Goal: Task Accomplishment & Management: Manage account settings

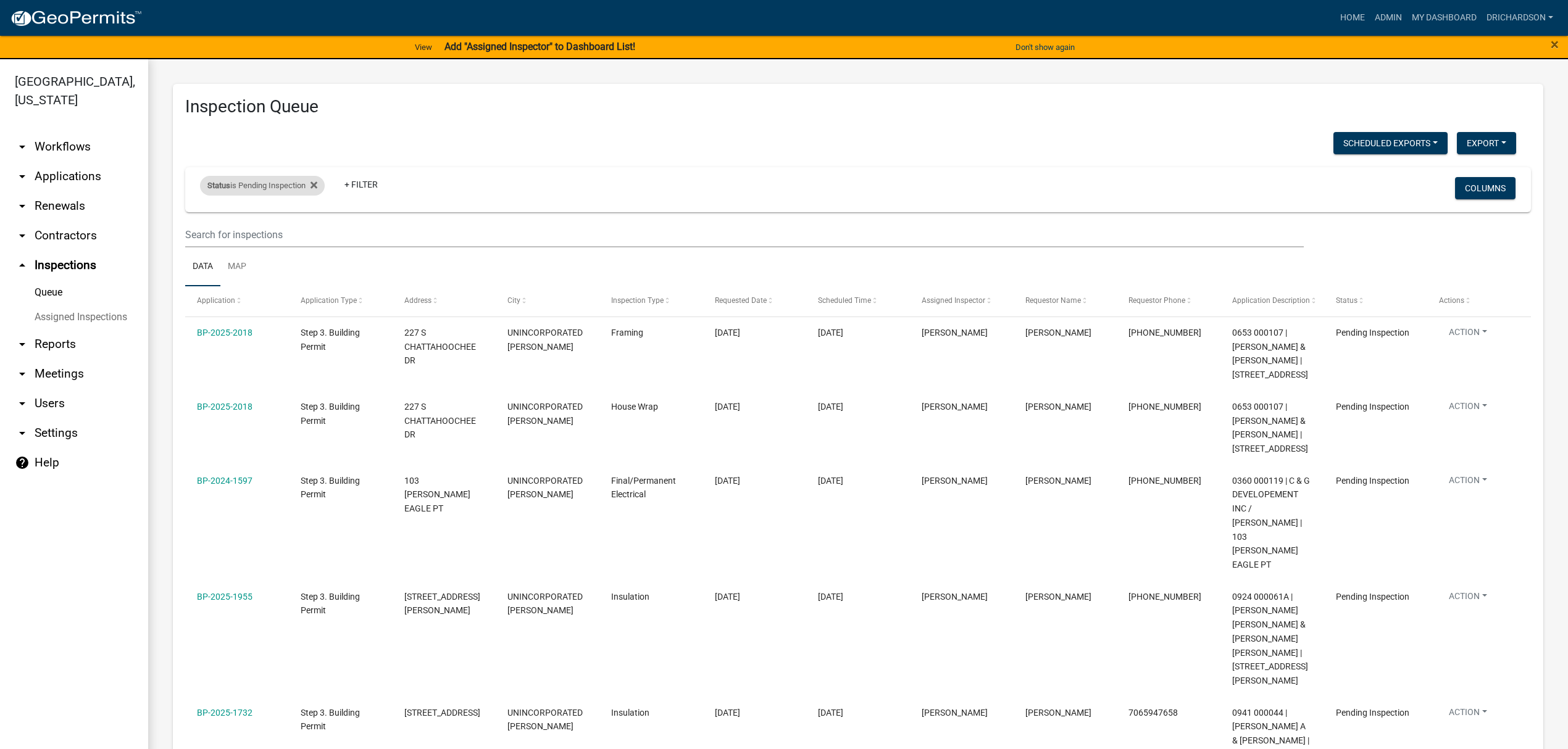
click at [273, 184] on div "Status is Pending Inspection" at bounding box center [262, 186] width 124 height 20
click at [271, 233] on select "Select an option Pending Schedule Pending Inspection Approved Denied Deleted Vo…" at bounding box center [264, 232] width 123 height 26
select select "0"
click at [203, 219] on select "Select an option Pending Schedule Pending Inspection Approved Denied Deleted Vo…" at bounding box center [264, 232] width 123 height 26
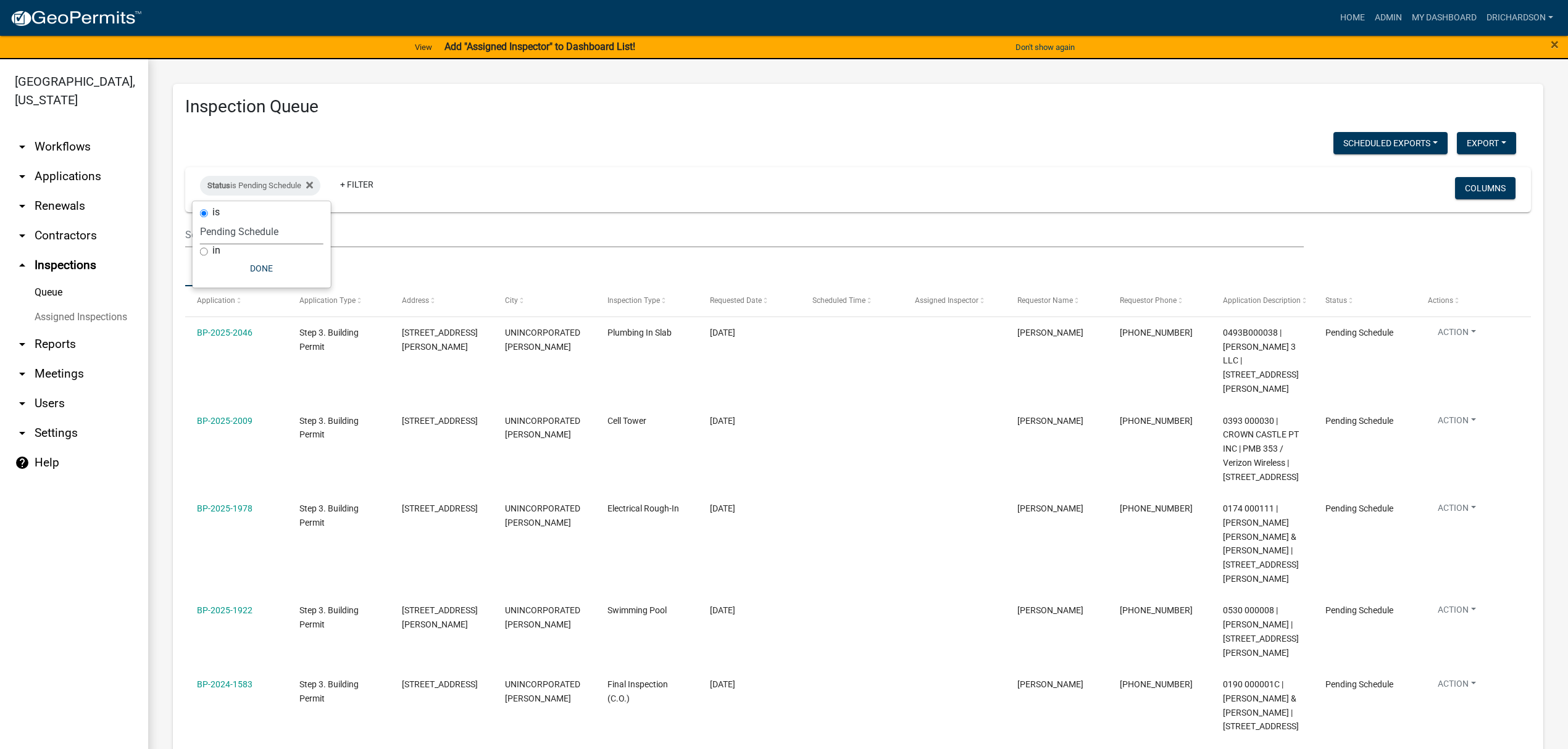
click at [440, 126] on div "Inspection Queue Scheduled Exports + Create New Daily Inspection List Export Ex…" at bounding box center [858, 562] width 1371 height 955
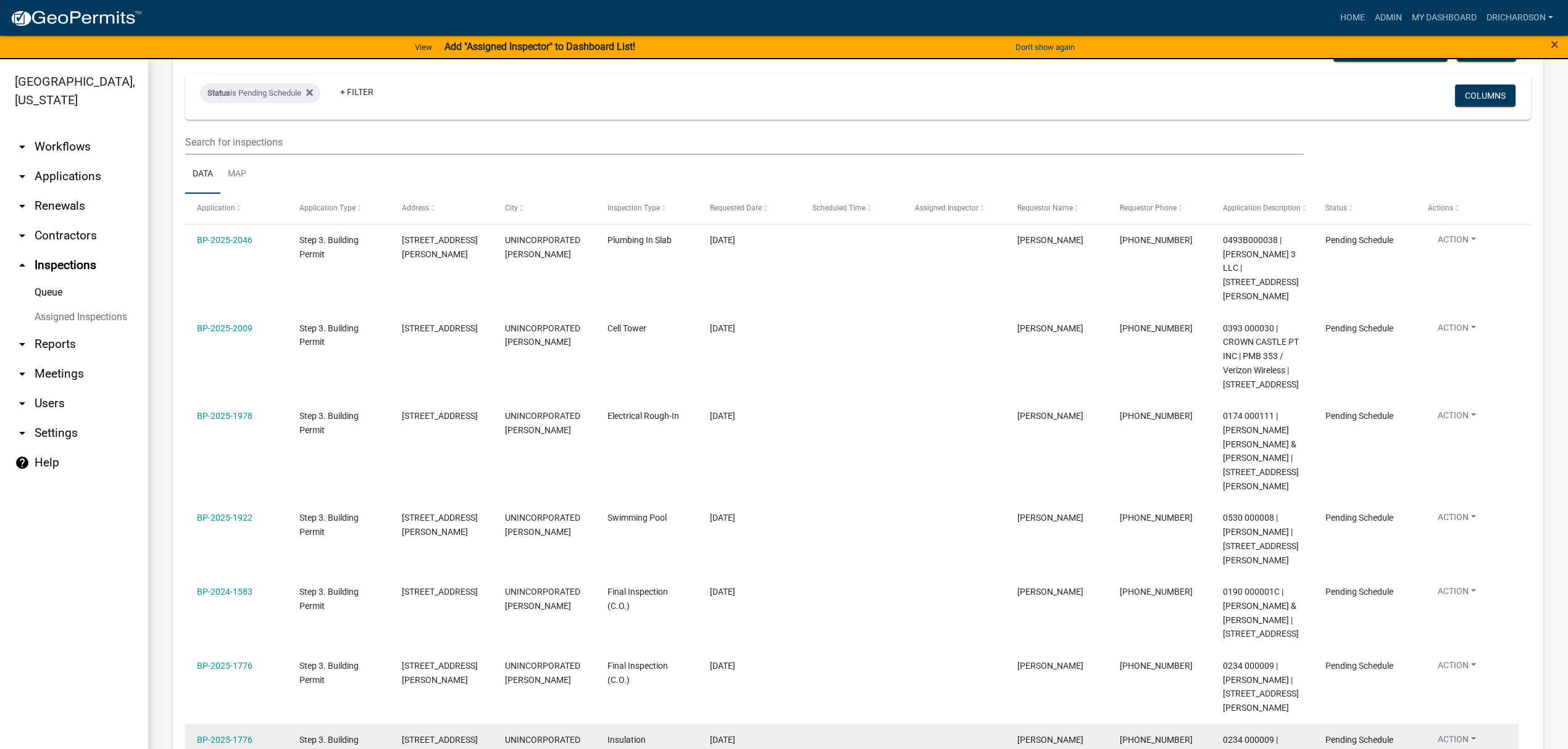
scroll to position [10, 0]
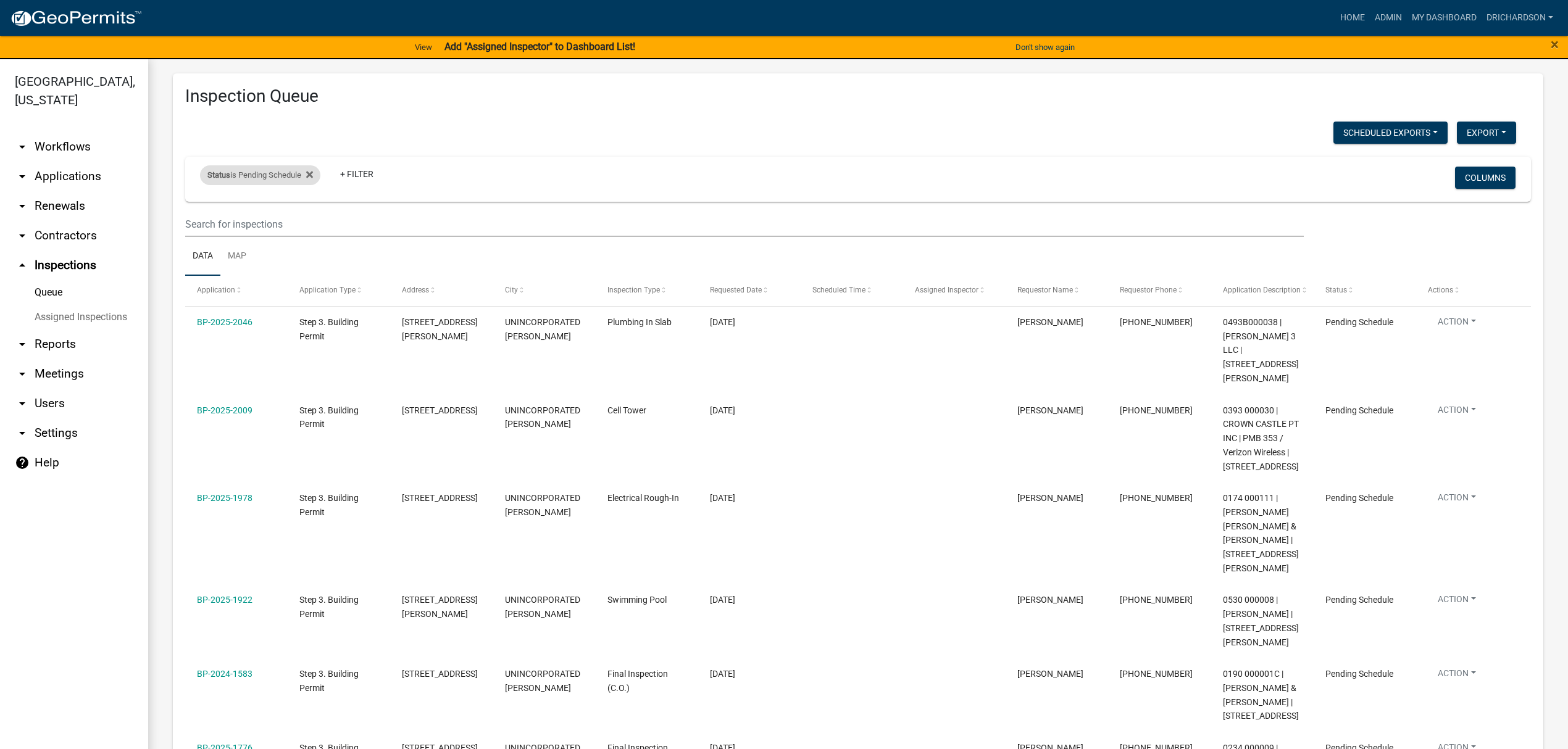
click at [240, 174] on div "Status is Pending Schedule" at bounding box center [260, 175] width 121 height 20
click at [244, 220] on select "Select an option Pending Schedule Pending Inspection Approved Denied Deleted Vo…" at bounding box center [261, 221] width 123 height 26
select select "1"
click at [203, 208] on select "Select an option Pending Schedule Pending Inspection Approved Denied Deleted Vo…" at bounding box center [261, 221] width 123 height 26
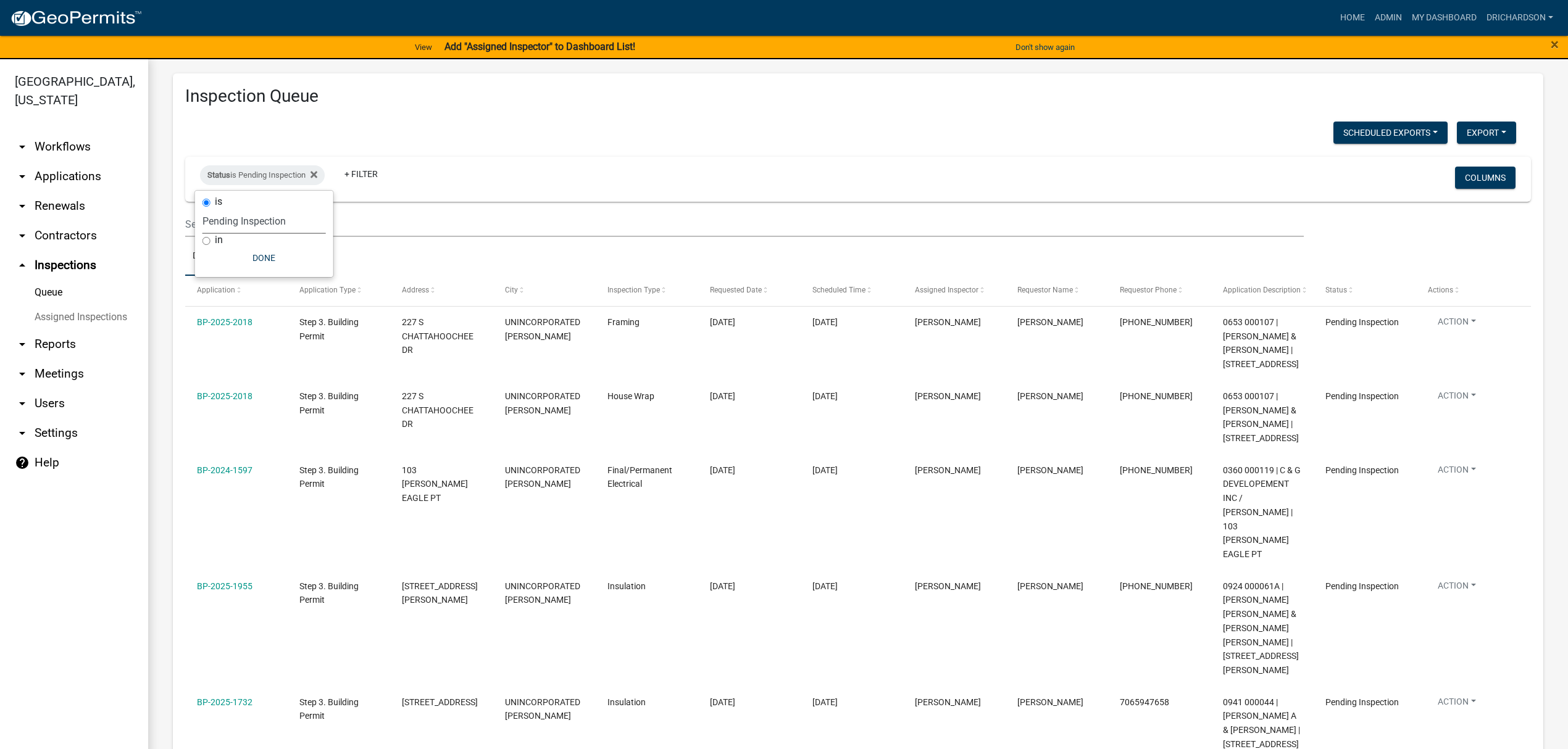
click at [514, 130] on div "Scheduled Exports + Create New Daily Inspection List Export Excel Format (.xlsx…" at bounding box center [851, 134] width 1350 height 26
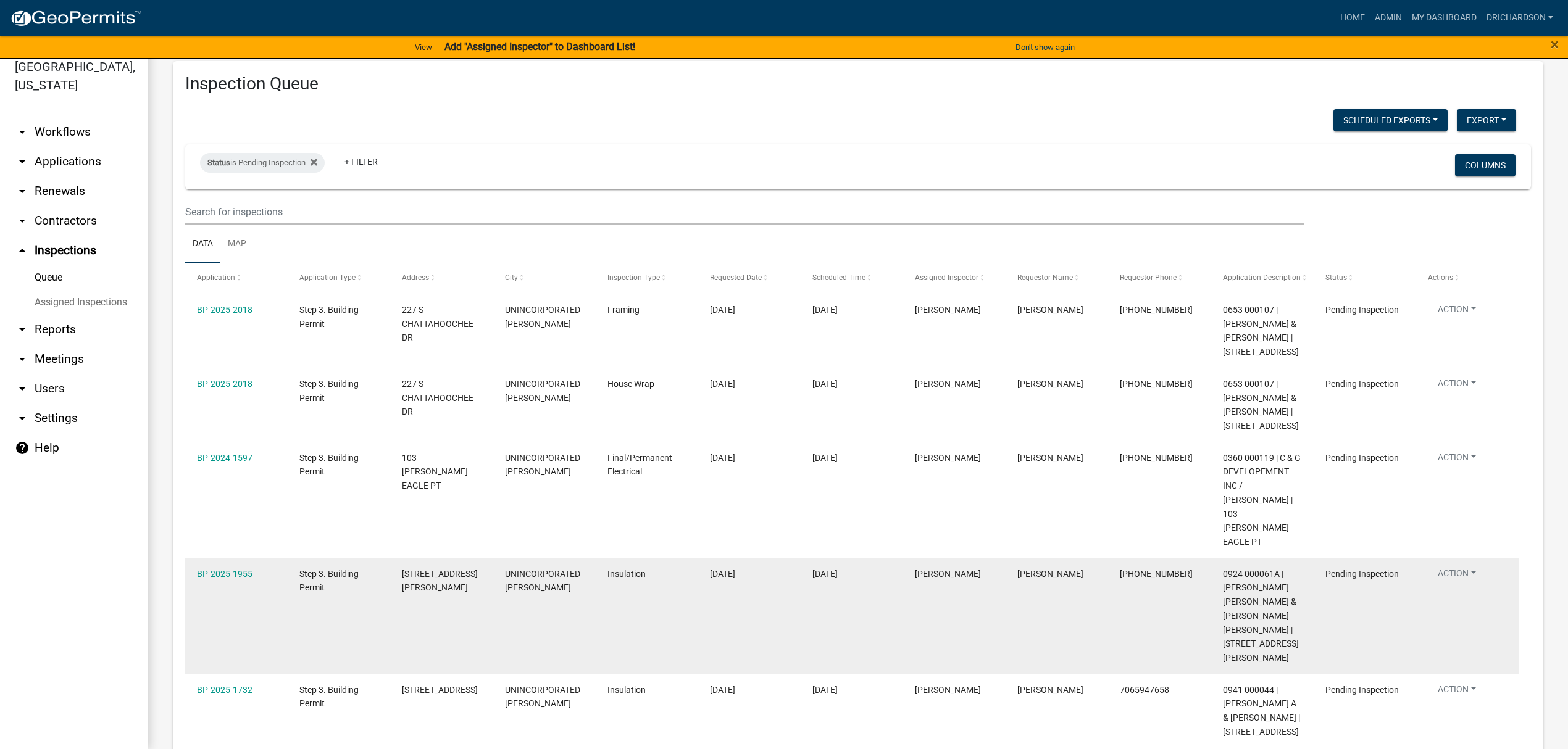
scroll to position [0, 0]
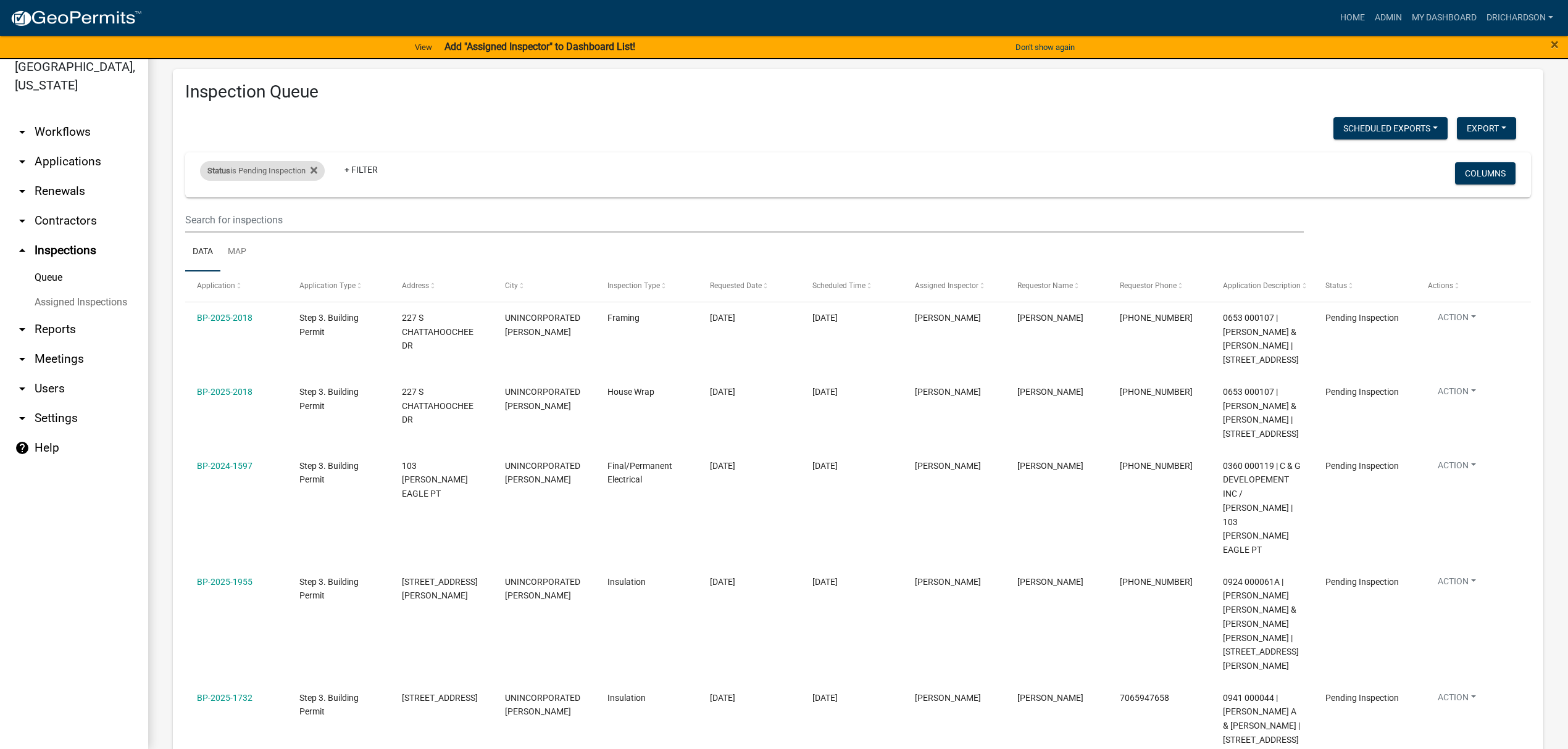
click at [268, 172] on div "Status is Pending Inspection" at bounding box center [262, 171] width 124 height 20
click at [277, 217] on select "Select an option Pending Schedule Pending Inspection Approved Denied Deleted Vo…" at bounding box center [264, 217] width 123 height 26
select select "0"
click at [203, 205] on select "Select an option Pending Schedule Pending Inspection Approved Denied Deleted Vo…" at bounding box center [264, 217] width 123 height 26
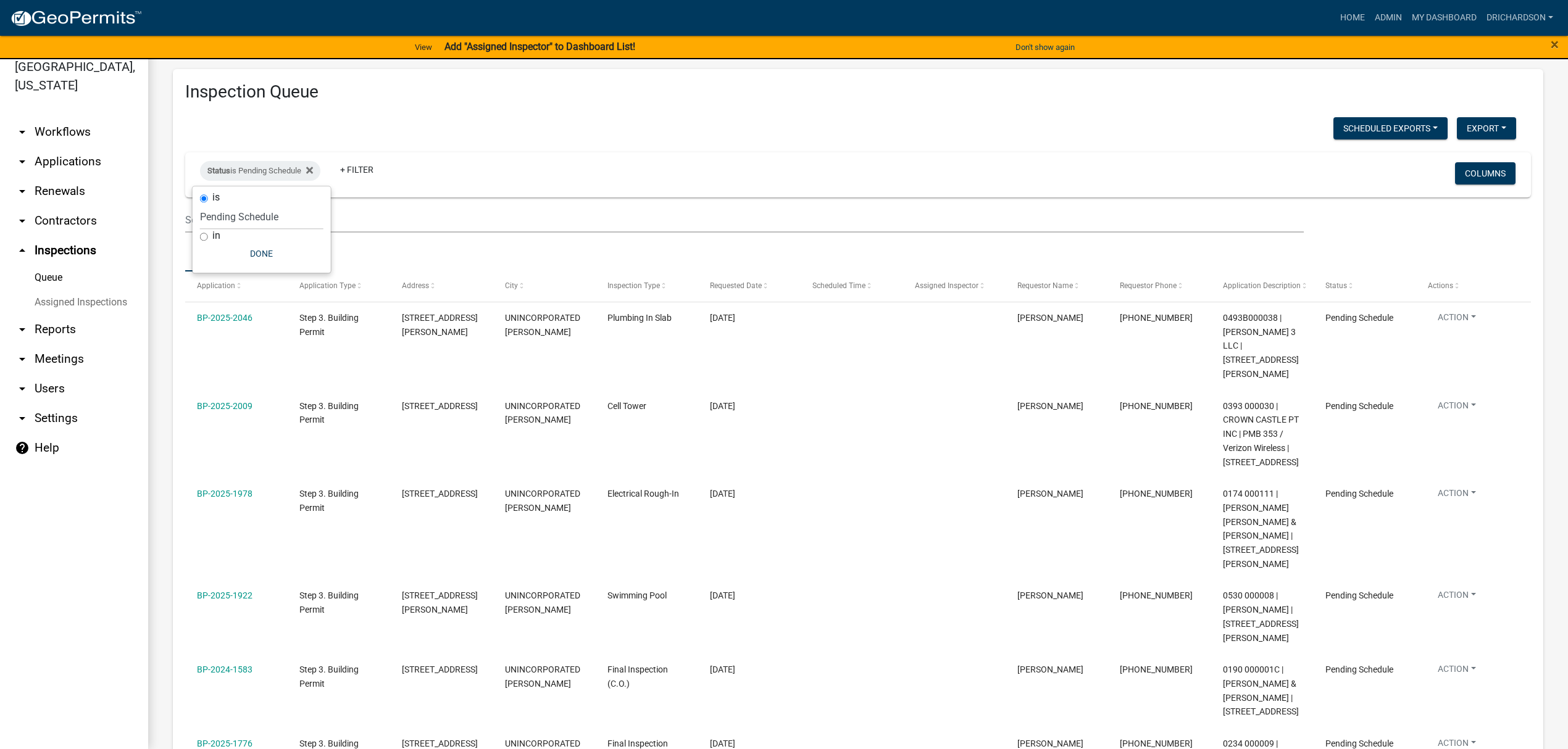
click at [344, 136] on div "Scheduled Exports + Create New Daily Inspection List Export Excel Format (.xlsx…" at bounding box center [851, 130] width 1350 height 26
click at [248, 168] on div "Status is Pending Schedule" at bounding box center [260, 171] width 121 height 20
select select "0"
click at [398, 100] on h3 "Inspection Queue" at bounding box center [858, 91] width 1346 height 21
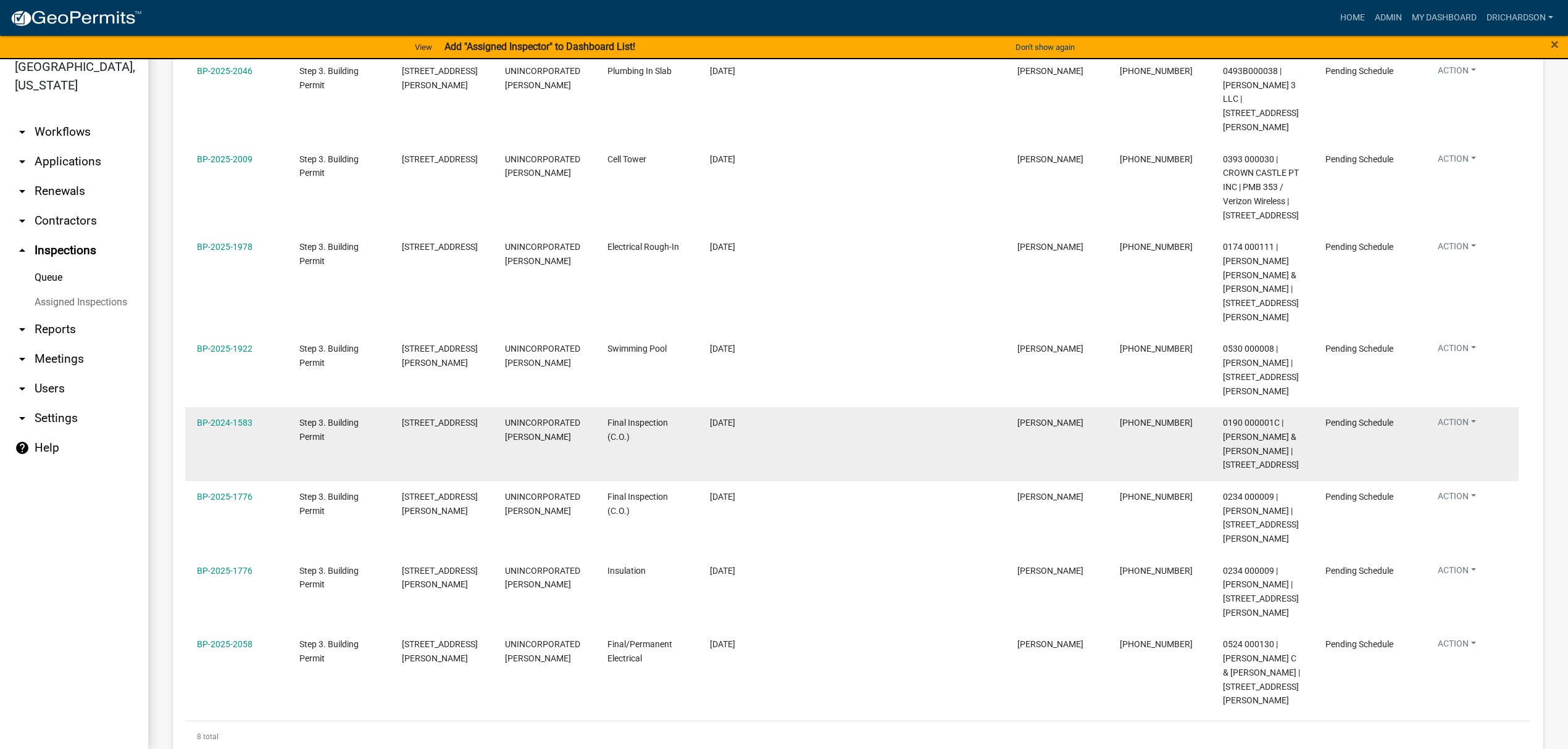
scroll to position [164, 0]
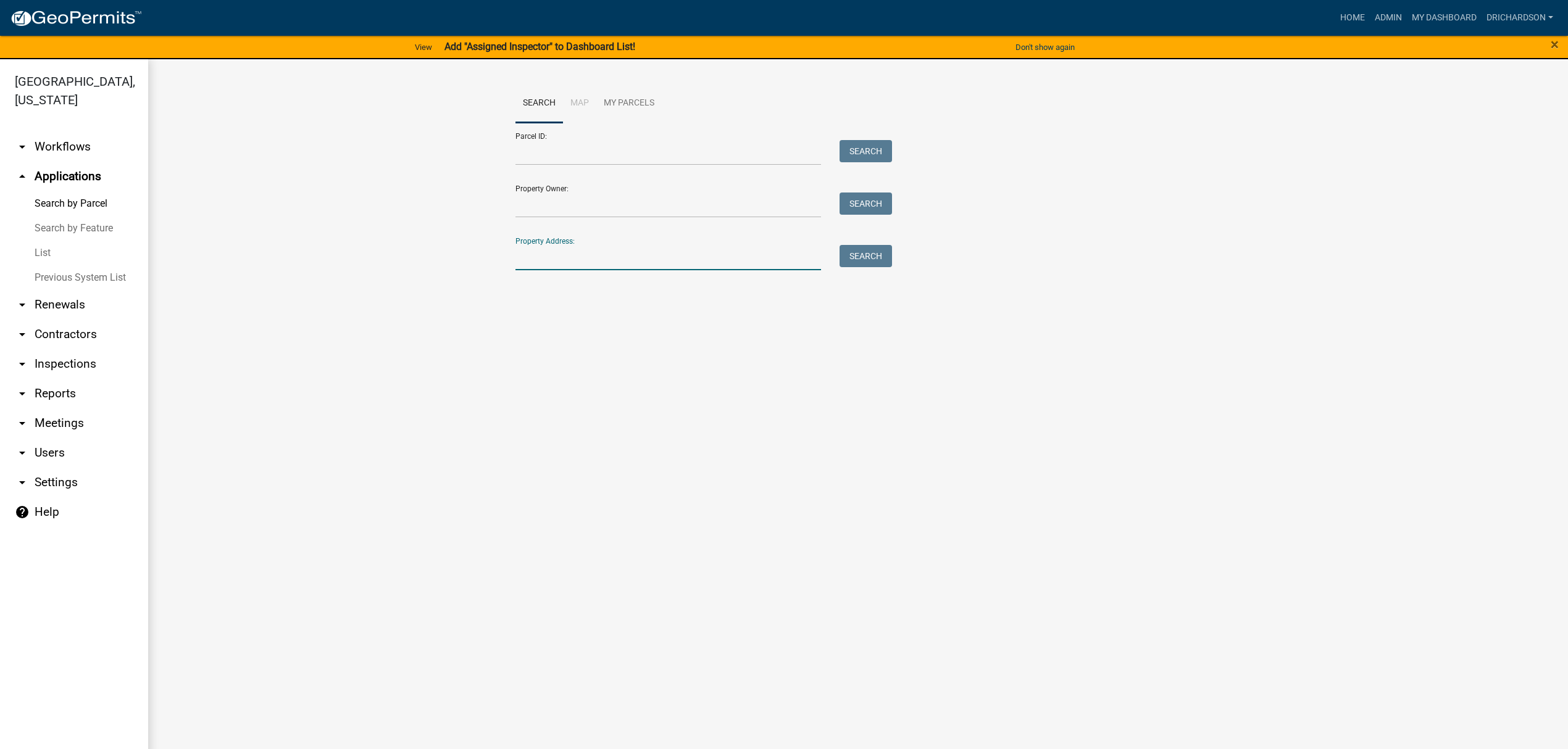
click at [524, 261] on input "Property Address:" at bounding box center [668, 258] width 305 height 26
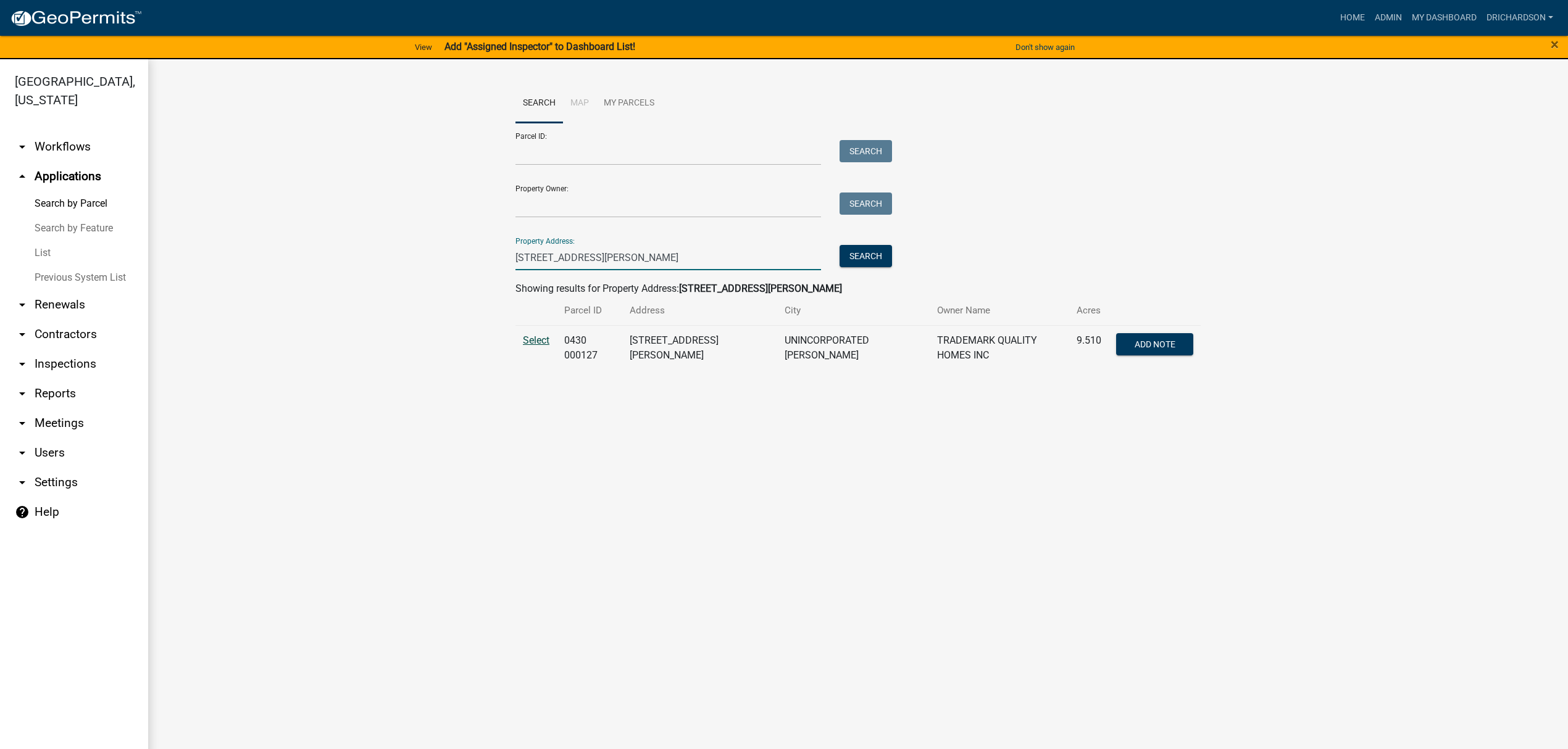
type input "5039 hammett rd"
click at [532, 338] on span "Select" at bounding box center [535, 340] width 26 height 12
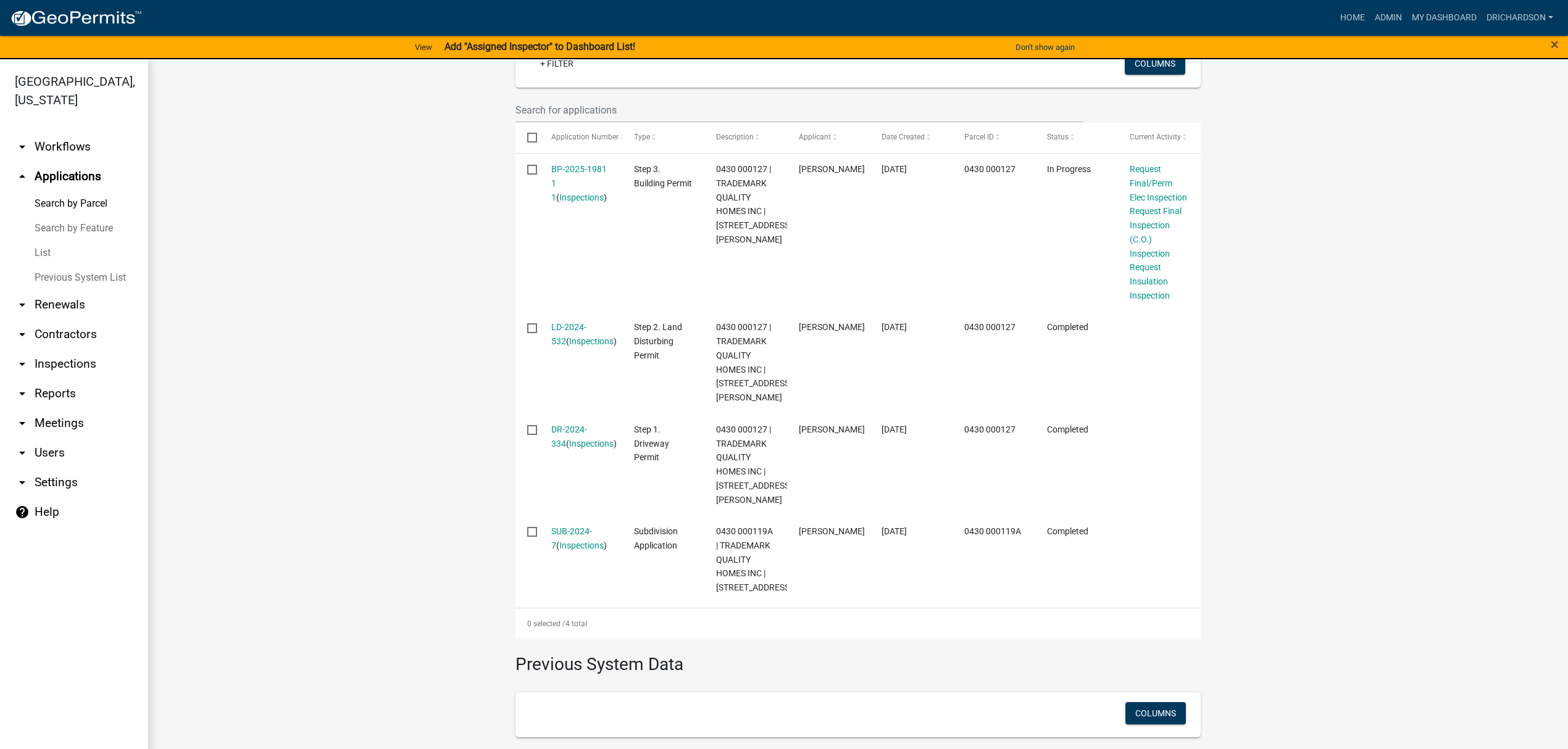
scroll to position [343, 0]
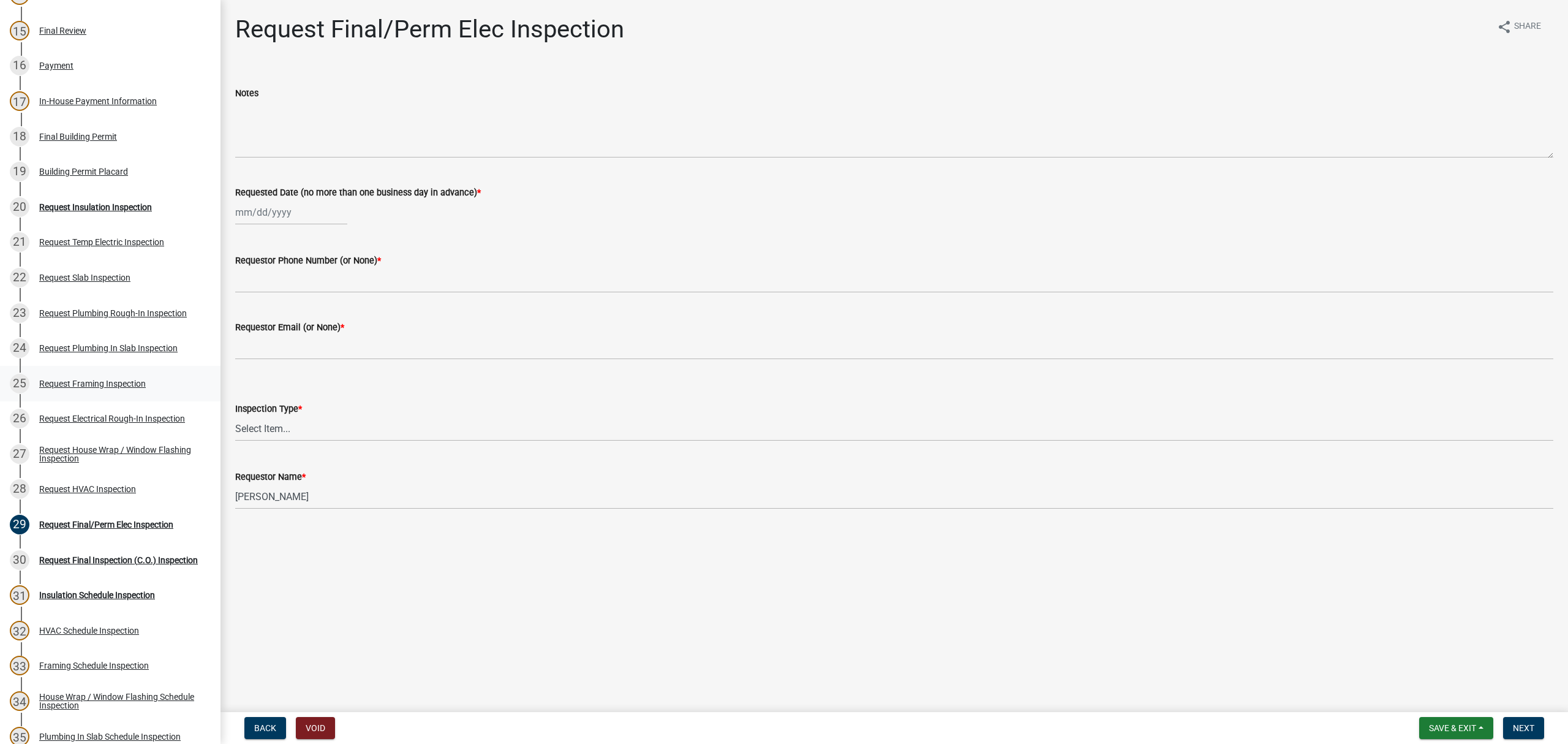
scroll to position [572, 0]
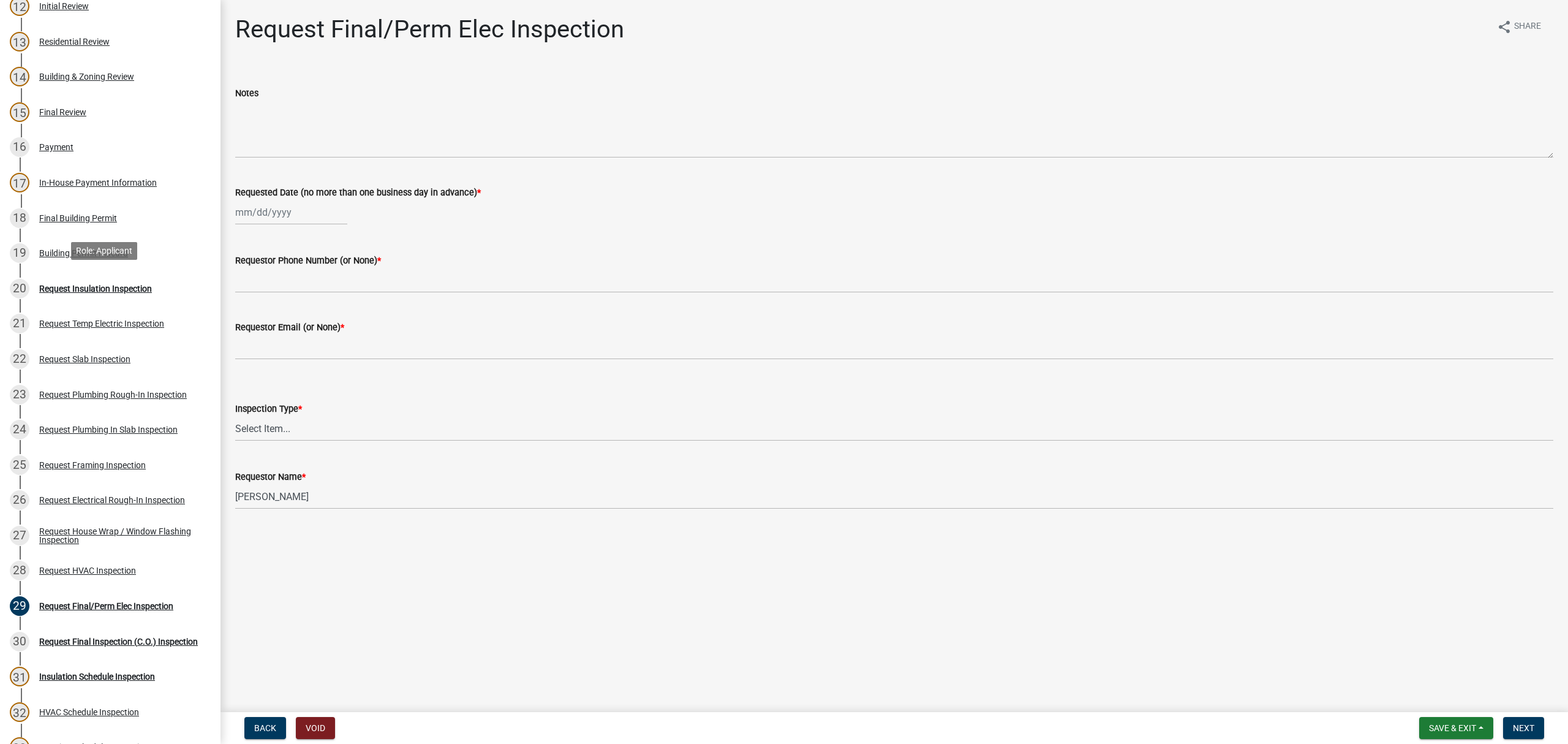
click at [102, 279] on div "20 Request Insulation Inspection" at bounding box center [105, 289] width 191 height 20
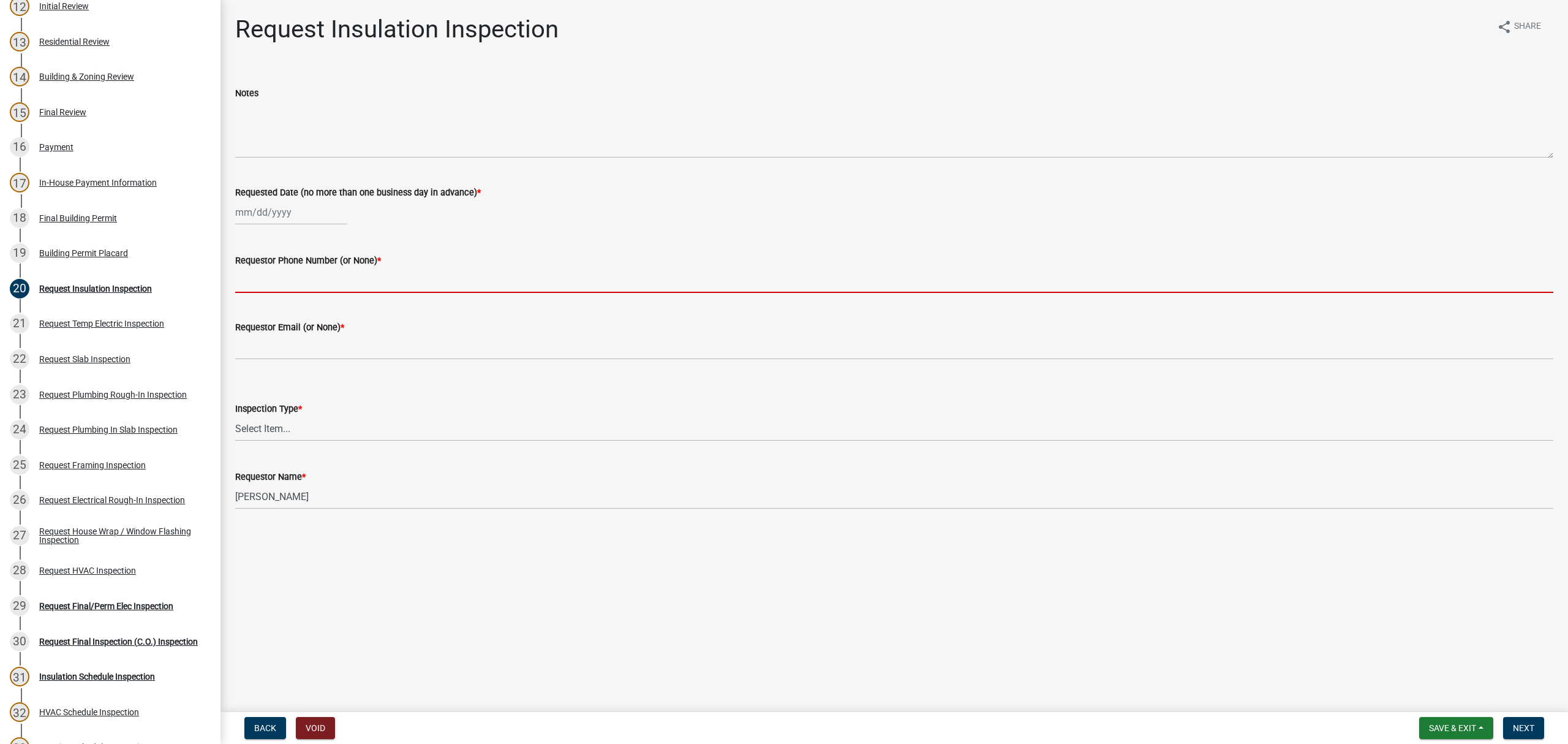
click at [268, 275] on input "Requestor Phone Number (or None) *" at bounding box center [894, 280] width 1319 height 25
type input "none"
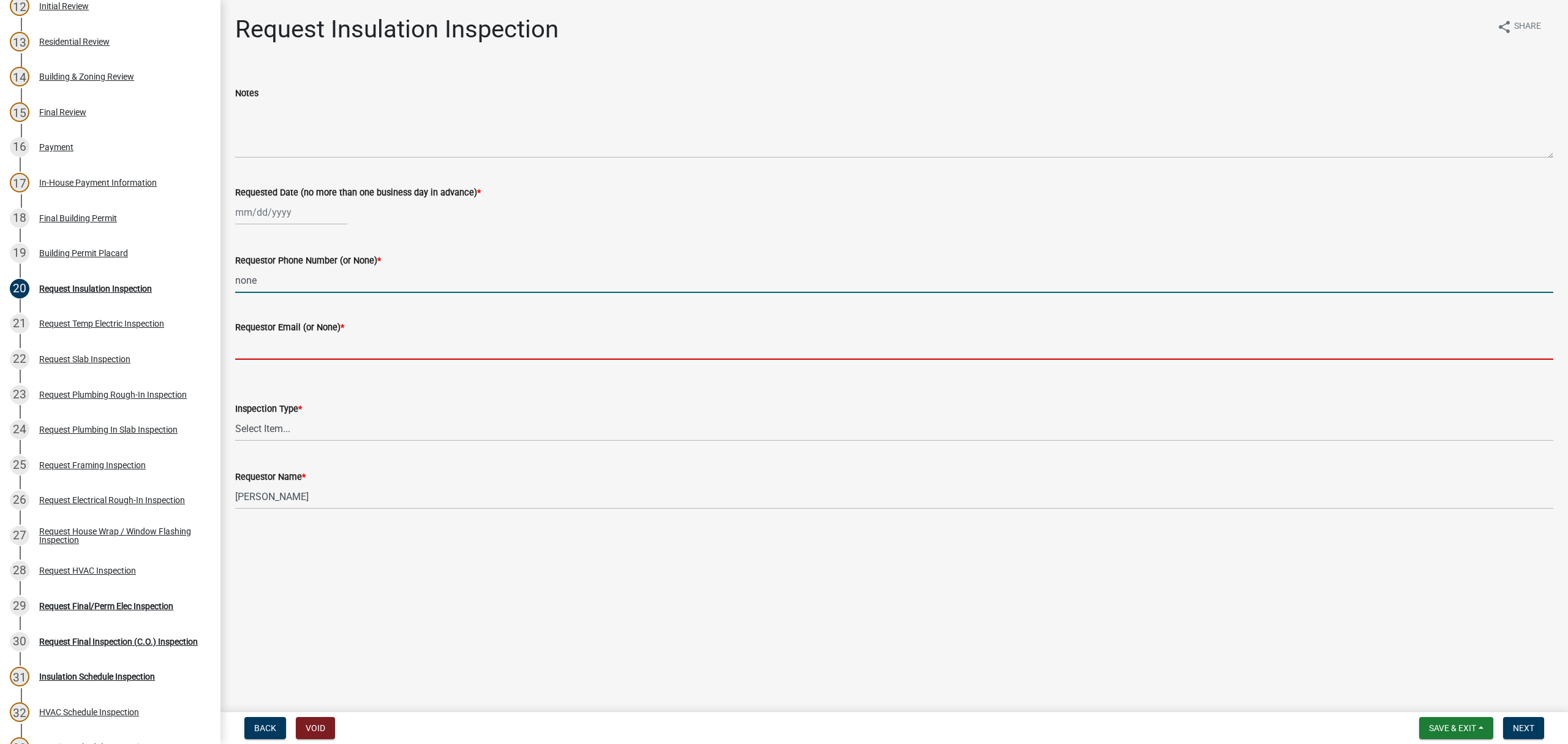
click at [287, 353] on input "Requestor Email (or None) *" at bounding box center [894, 348] width 1319 height 25
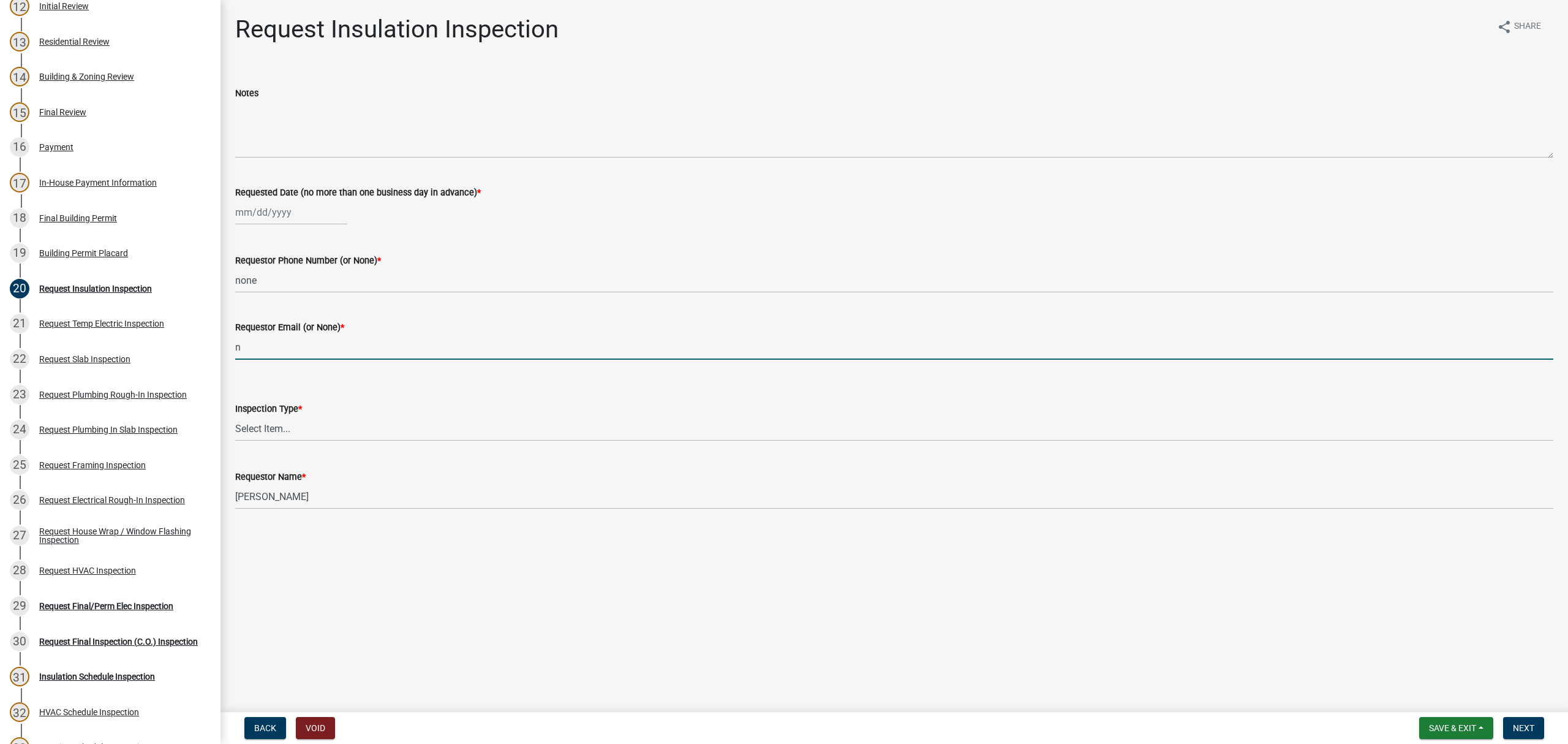
type input "none"
click at [310, 427] on select "Select Item... Insulation" at bounding box center [894, 429] width 1319 height 25
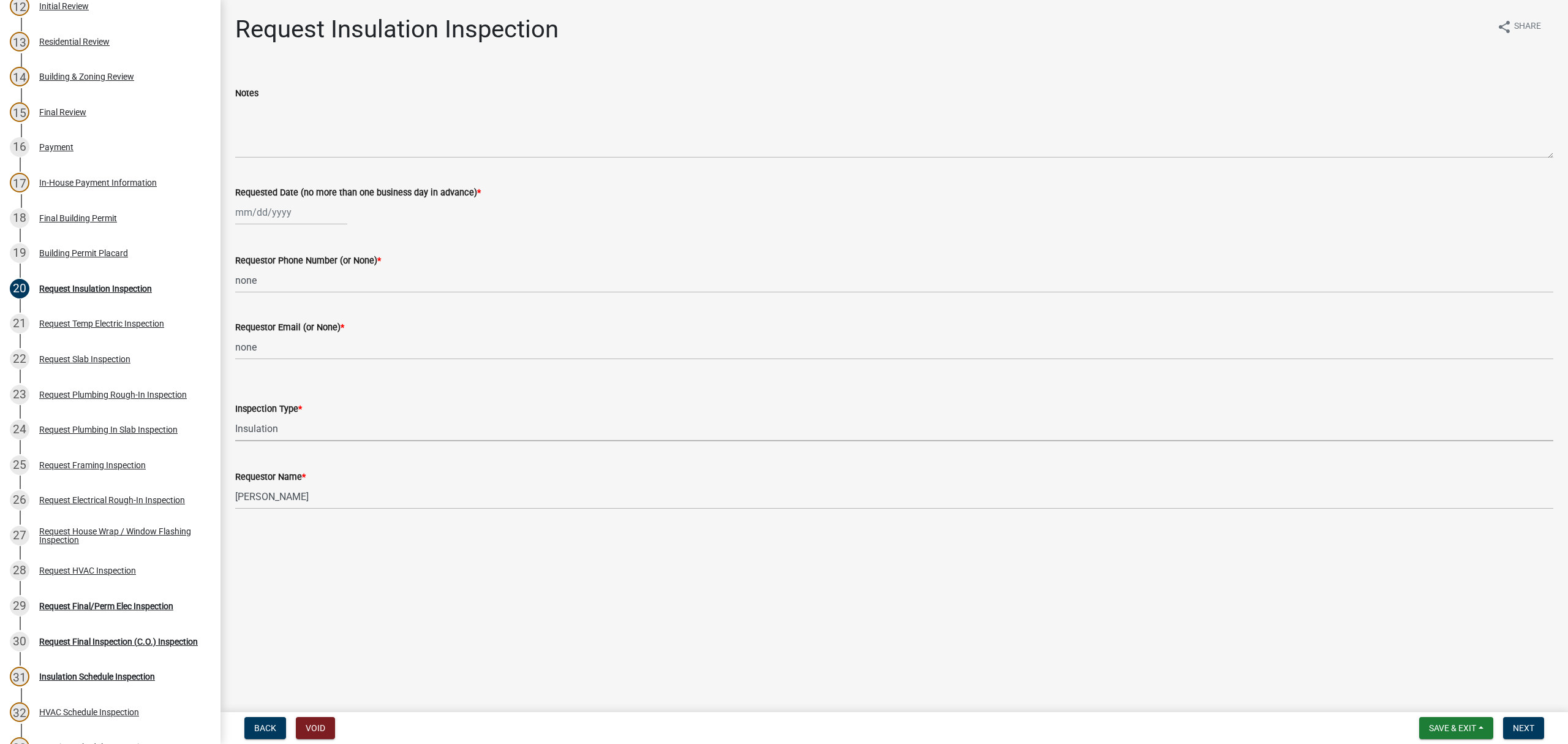
click at [235, 416] on select "Select Item... Insulation" at bounding box center [894, 429] width 1319 height 25
select select "2e5302d4-b34e-405d-80e1-2f893e7792f7"
select select "8"
select select "2025"
click at [236, 211] on div "Jan Feb Mar Apr May Jun Jul Aug Sep Oct Nov Dec 1525 1526 1527 1528 1529 1530 1…" at bounding box center [291, 212] width 112 height 25
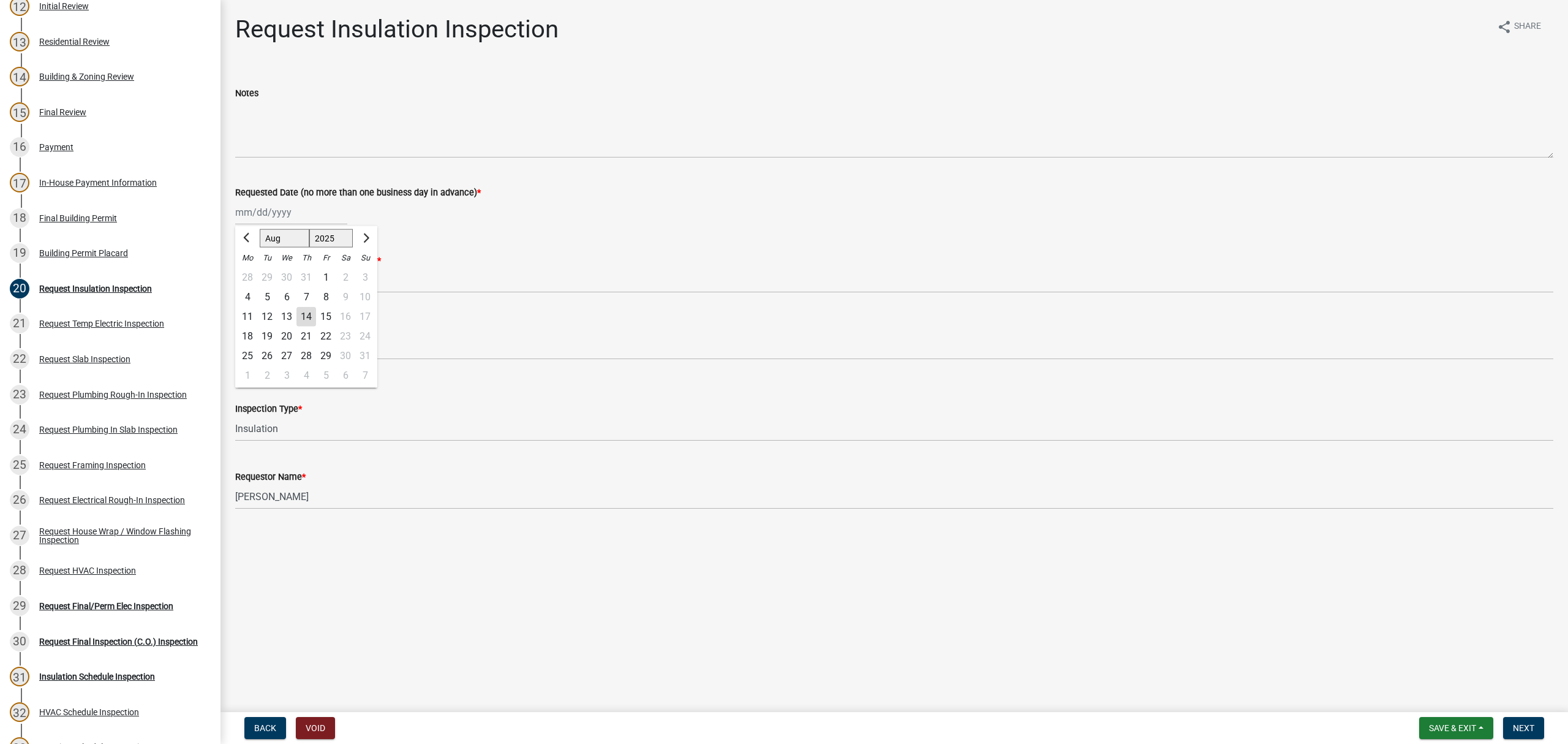
click at [303, 322] on div "14" at bounding box center [307, 317] width 20 height 20
type input "[DATE]"
click at [1517, 731] on span "Next" at bounding box center [1524, 728] width 22 height 10
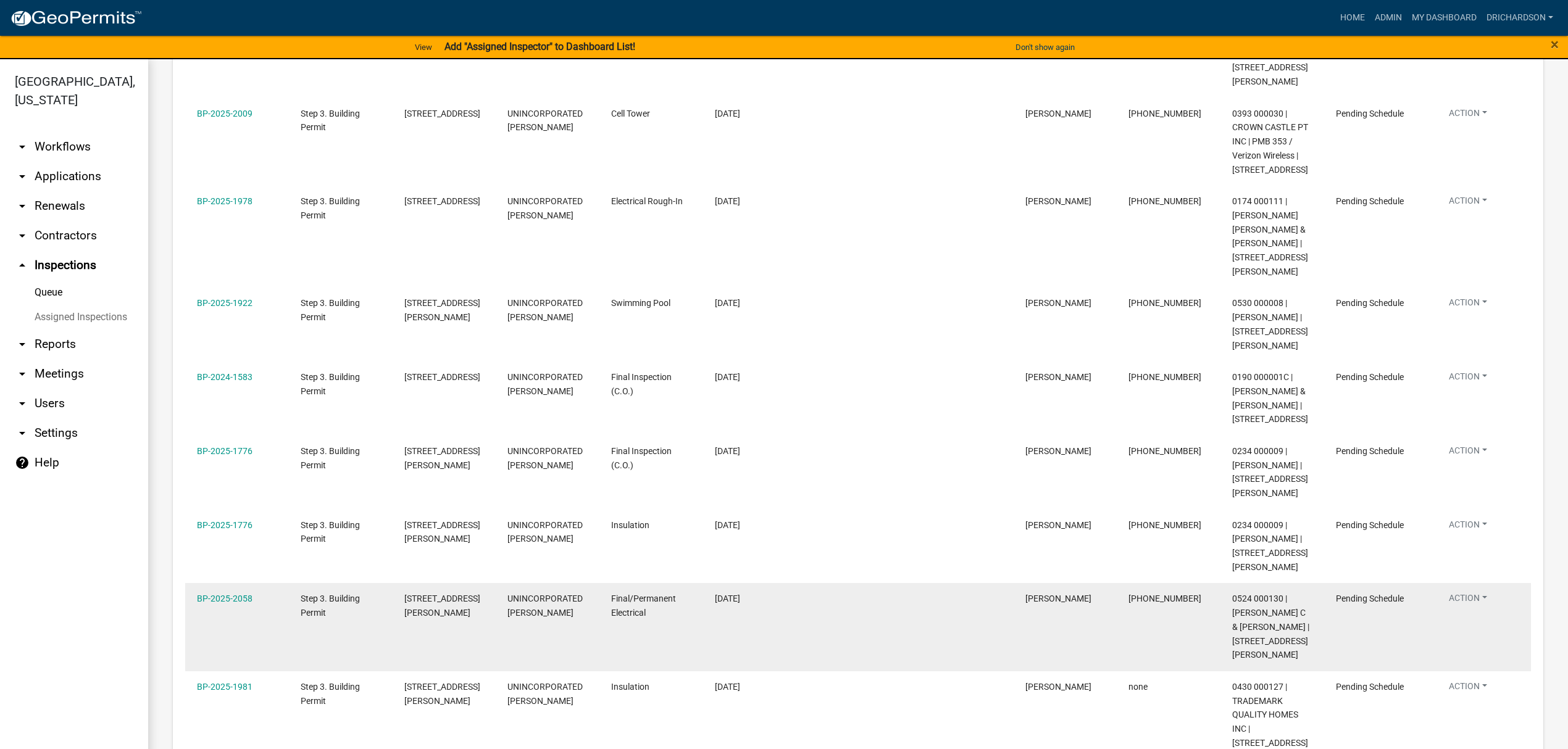
scroll to position [329, 0]
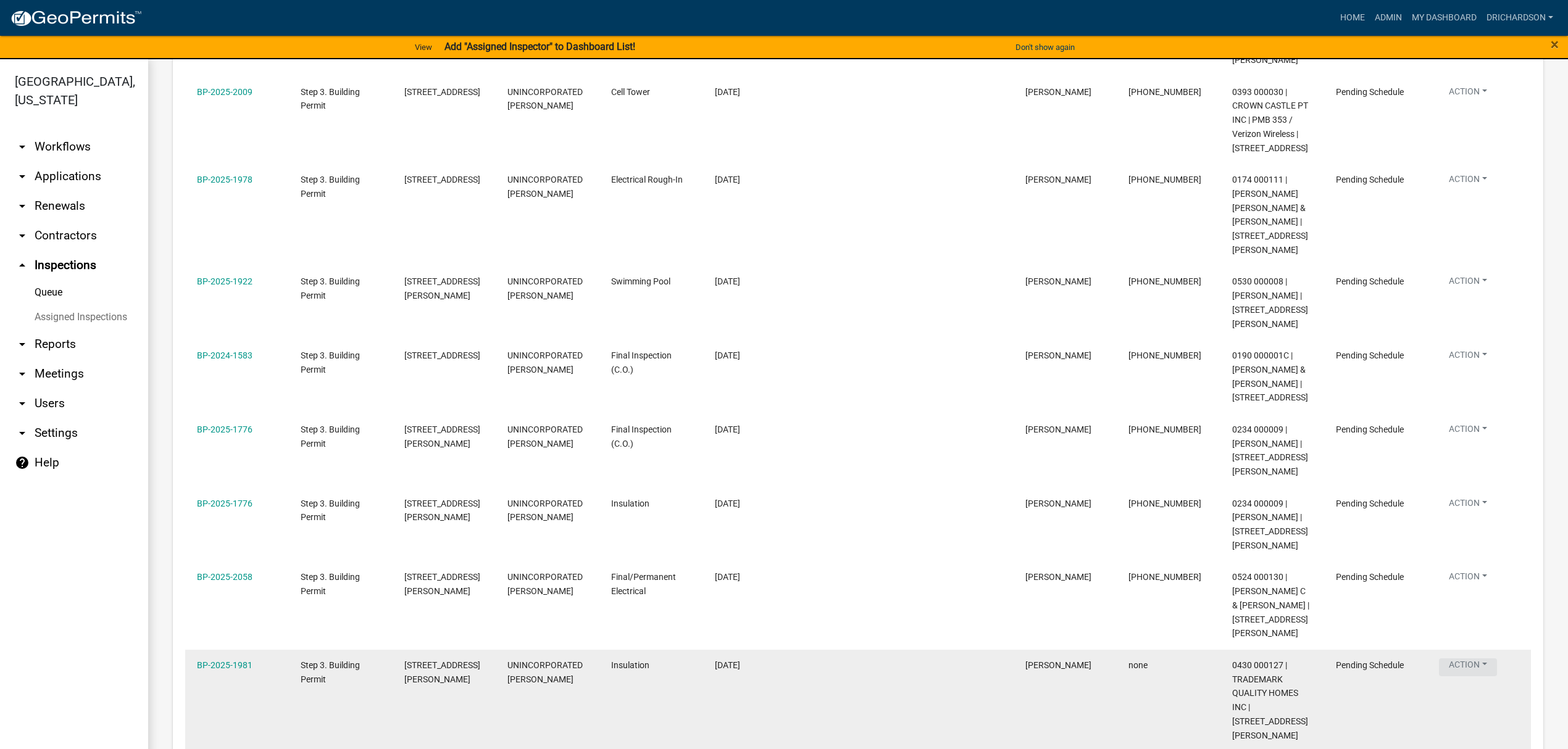
click at [1494, 15] on button "Action" at bounding box center [1467, 6] width 58 height 18
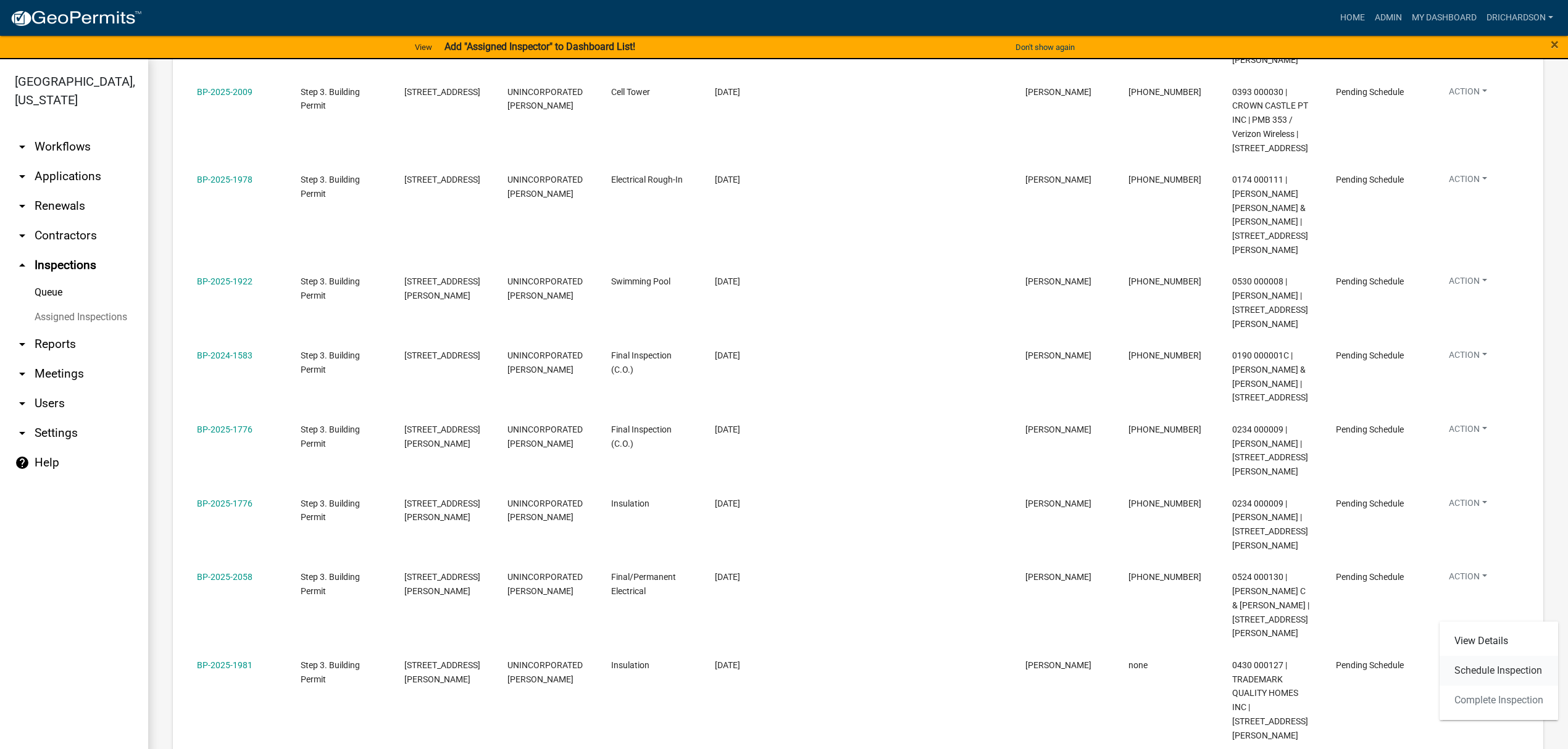
click at [1490, 670] on link "Schedule Inspection" at bounding box center [1499, 670] width 119 height 29
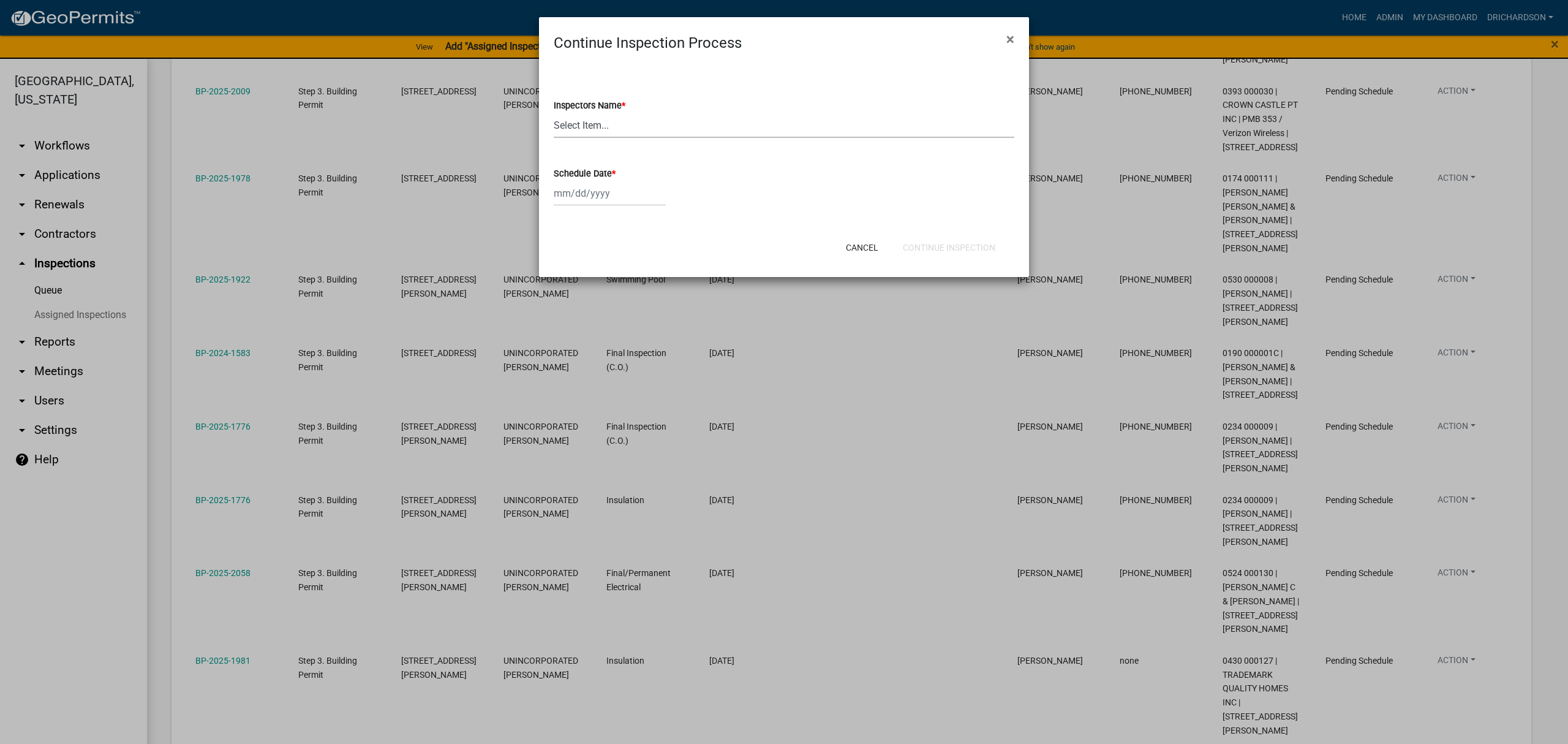
click at [593, 121] on select "Select Item... [PERSON_NAME] ([PERSON_NAME]) drichardson ([PERSON_NAME]) knorre…" at bounding box center [784, 125] width 461 height 25
select select "e20251c8-f858-4aed-a4a0-52e27fd5066e"
click at [554, 113] on select "Select Item... [PERSON_NAME] ([PERSON_NAME]) drichardson ([PERSON_NAME]) knorre…" at bounding box center [784, 125] width 461 height 25
click at [596, 191] on div at bounding box center [610, 193] width 112 height 25
select select "8"
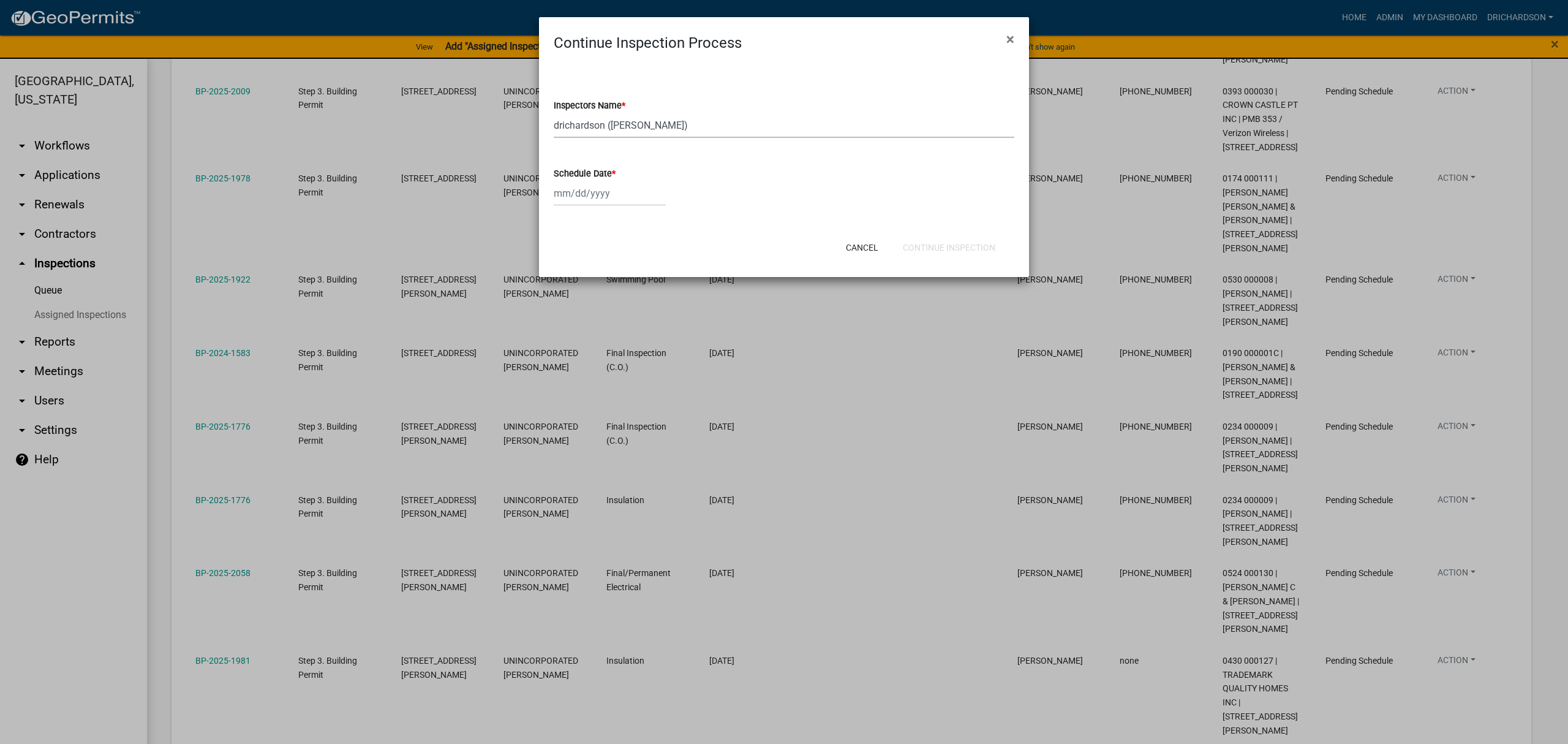
select select "2025"
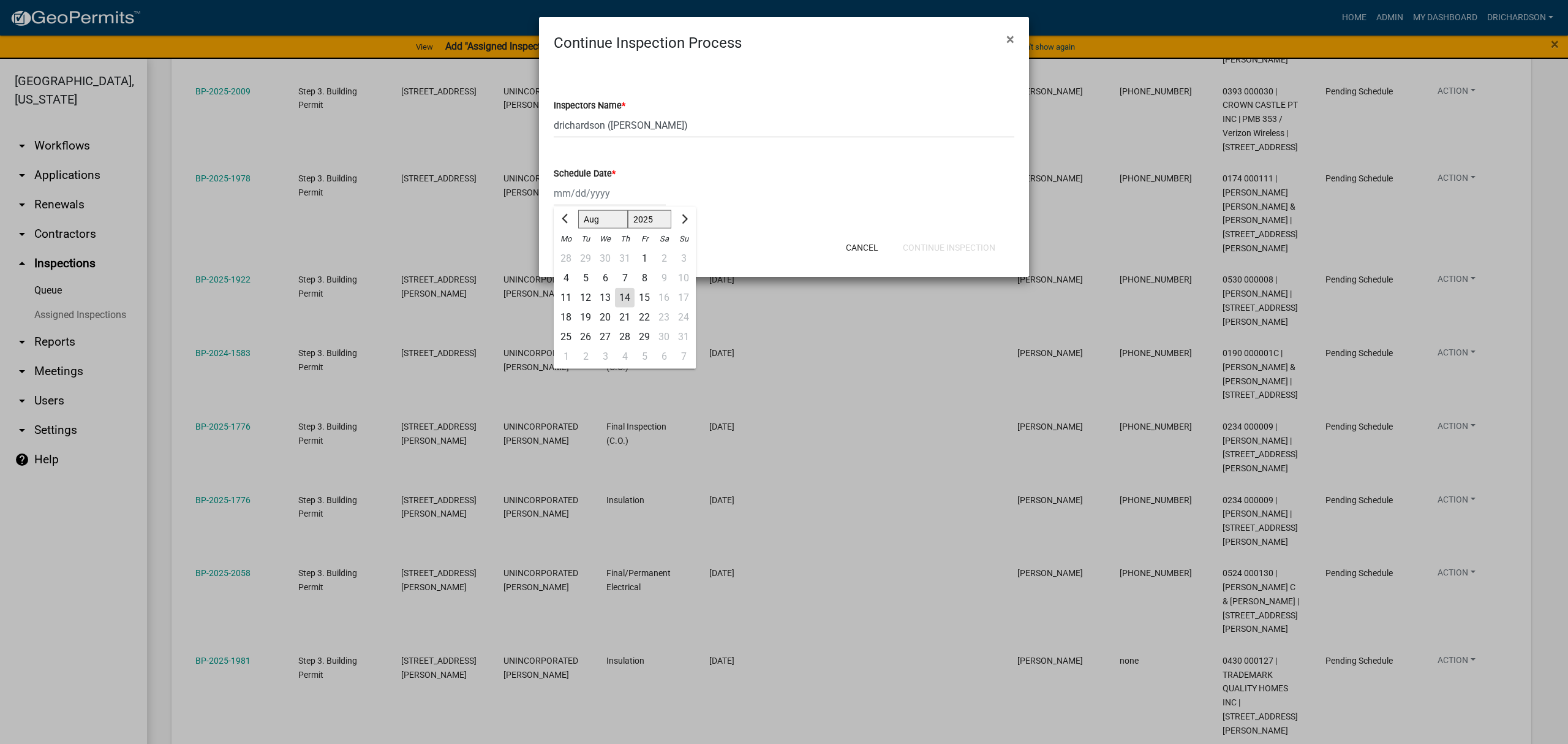
click at [632, 299] on div "14" at bounding box center [625, 298] width 20 height 20
type input "[DATE]"
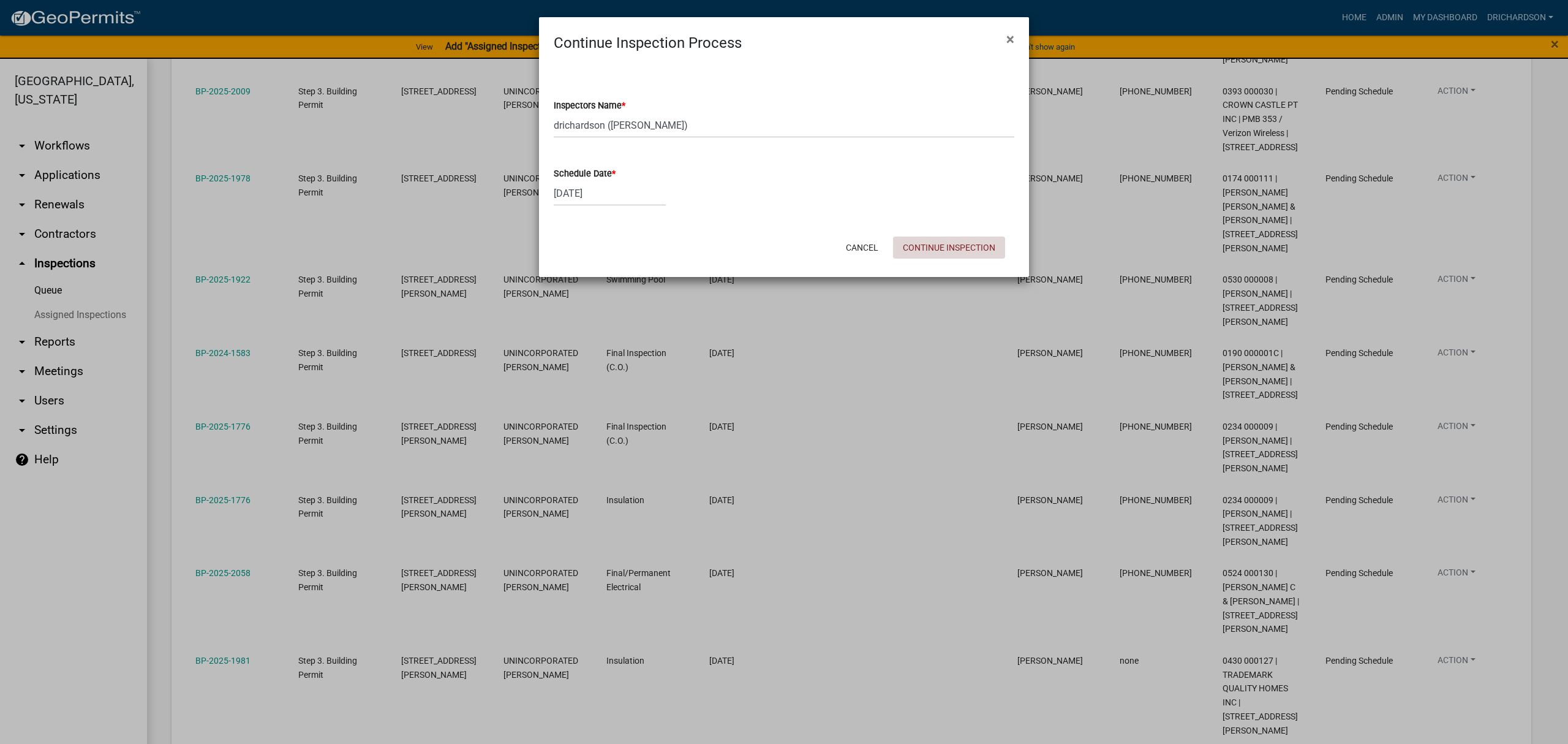
click at [973, 249] on button "Continue Inspection" at bounding box center [950, 248] width 112 height 22
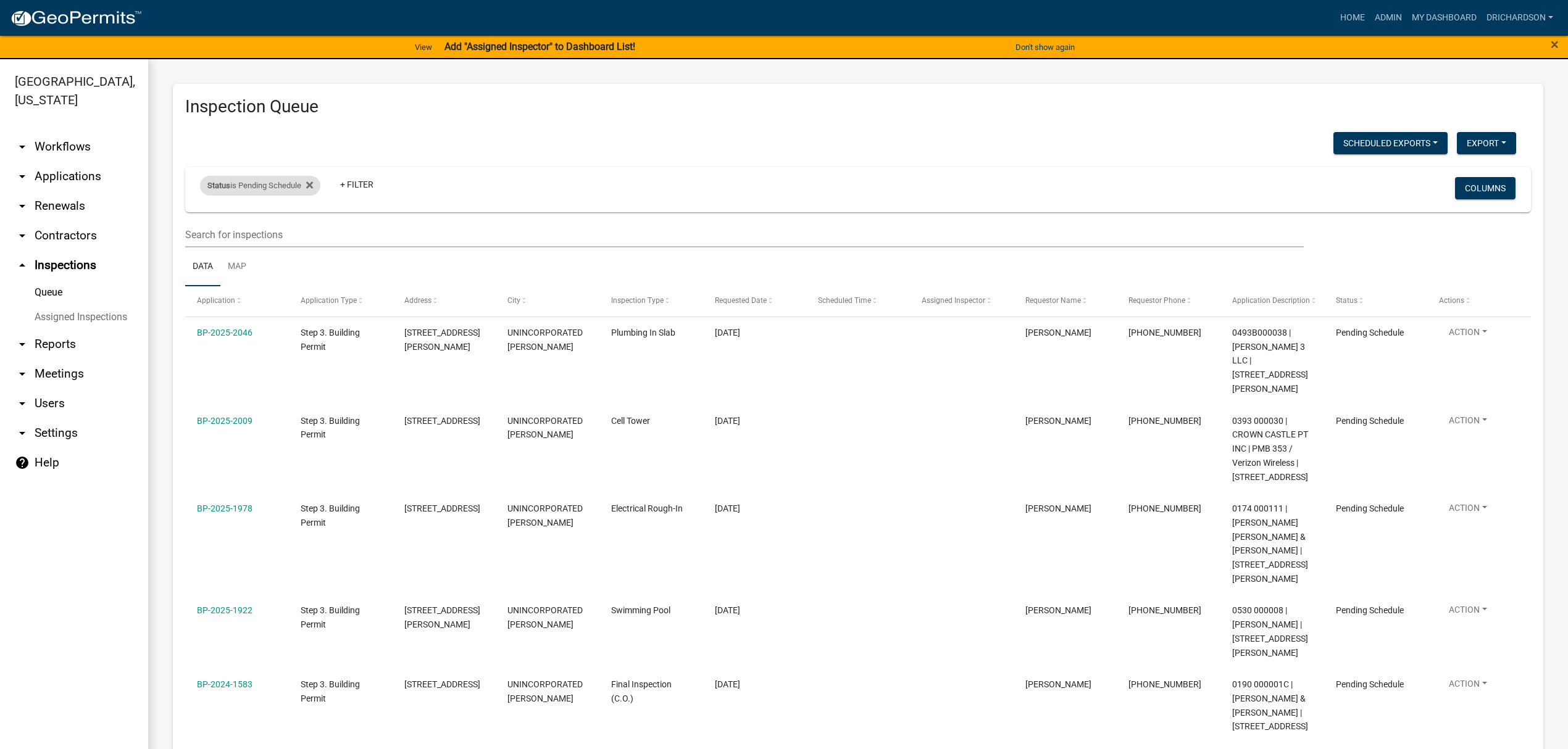
click at [260, 187] on div "Status is Pending Schedule" at bounding box center [260, 186] width 121 height 20
click at [244, 236] on select "Select an option Pending Schedule Pending Inspection Approved Denied Deleted Vo…" at bounding box center [261, 232] width 123 height 26
select select "1"
click at [203, 219] on select "Select an option Pending Schedule Pending Inspection Approved Denied Deleted Vo…" at bounding box center [261, 232] width 123 height 26
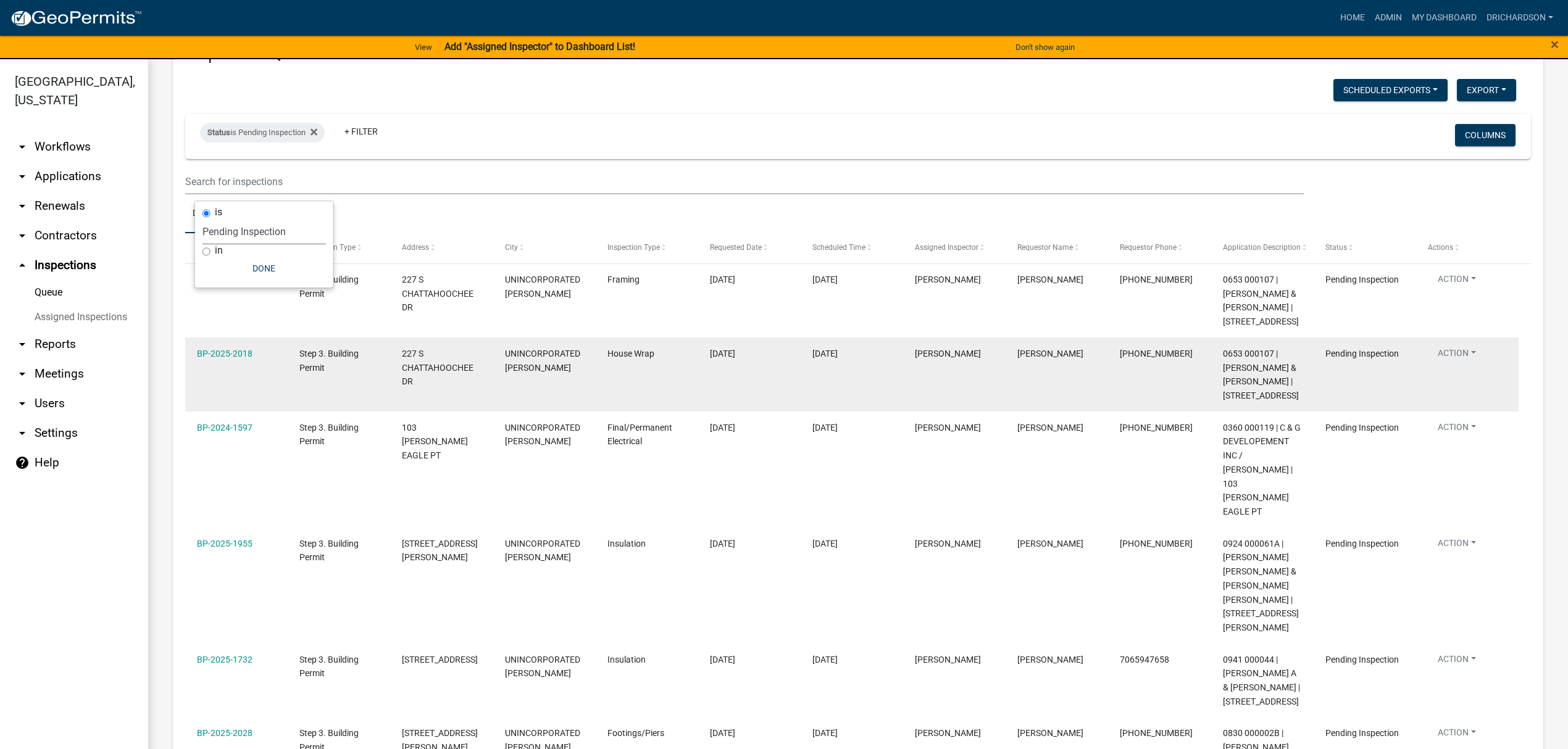
scroll to position [82, 0]
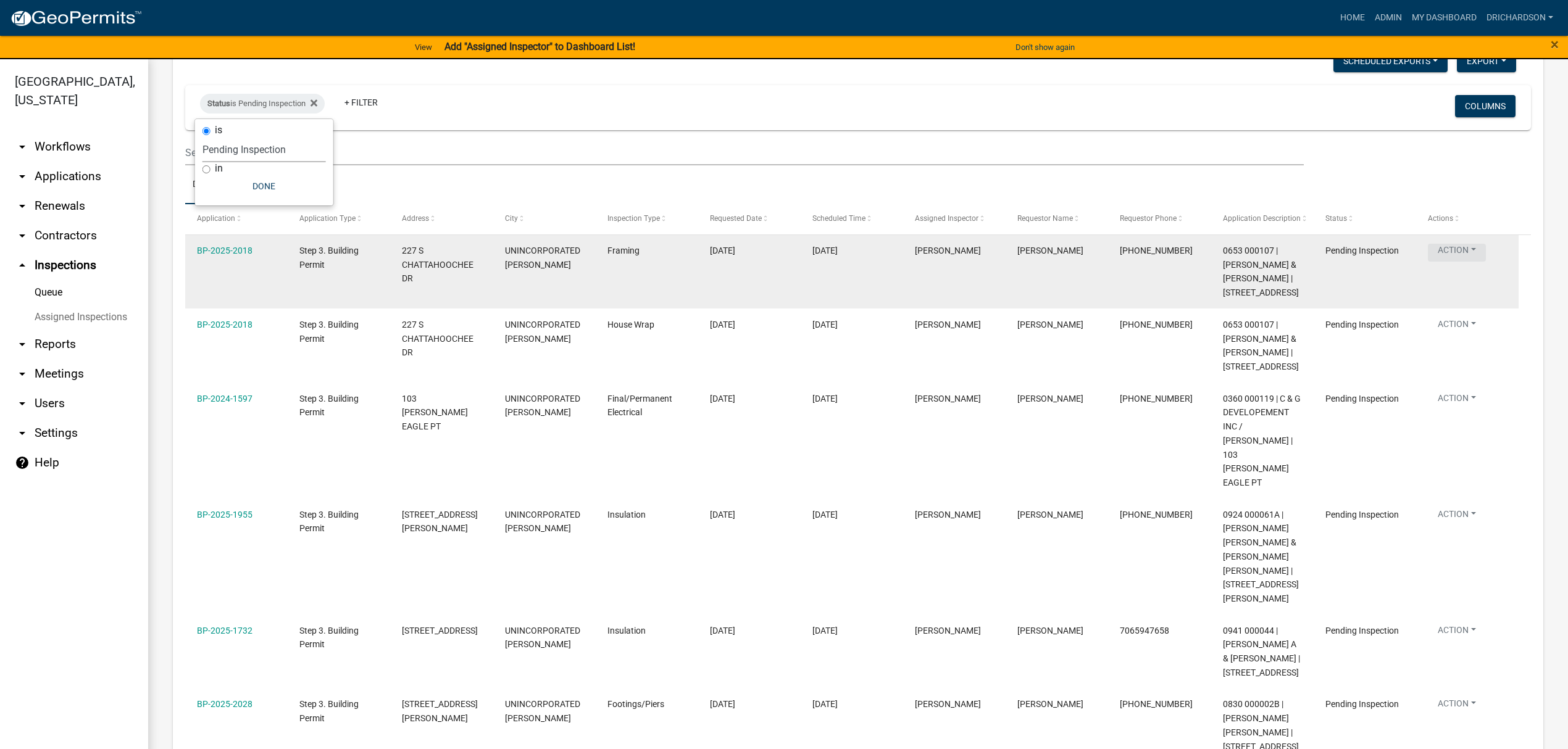
click at [1460, 252] on button "Action" at bounding box center [1456, 253] width 58 height 18
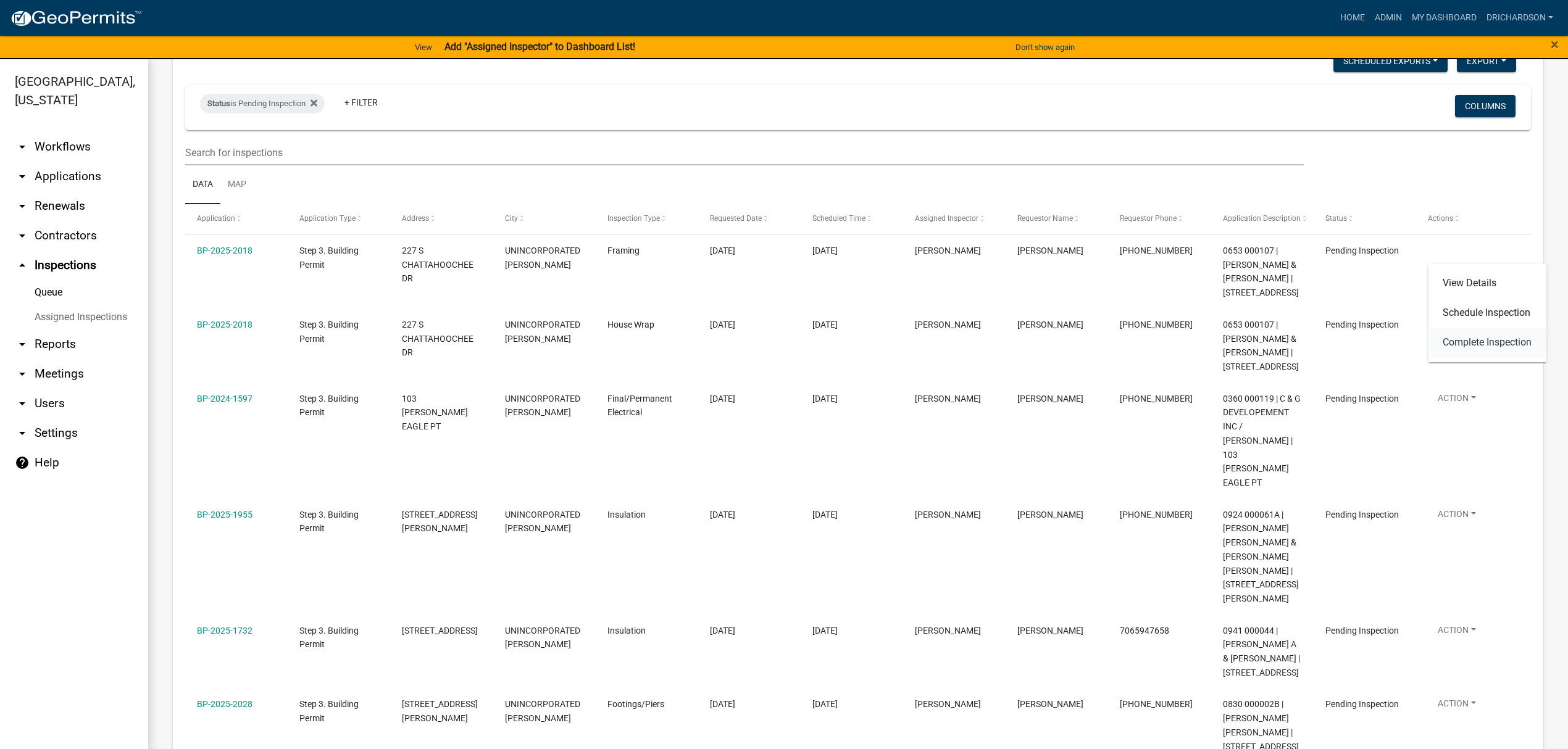
click at [1471, 333] on link "Complete Inspection" at bounding box center [1487, 343] width 119 height 29
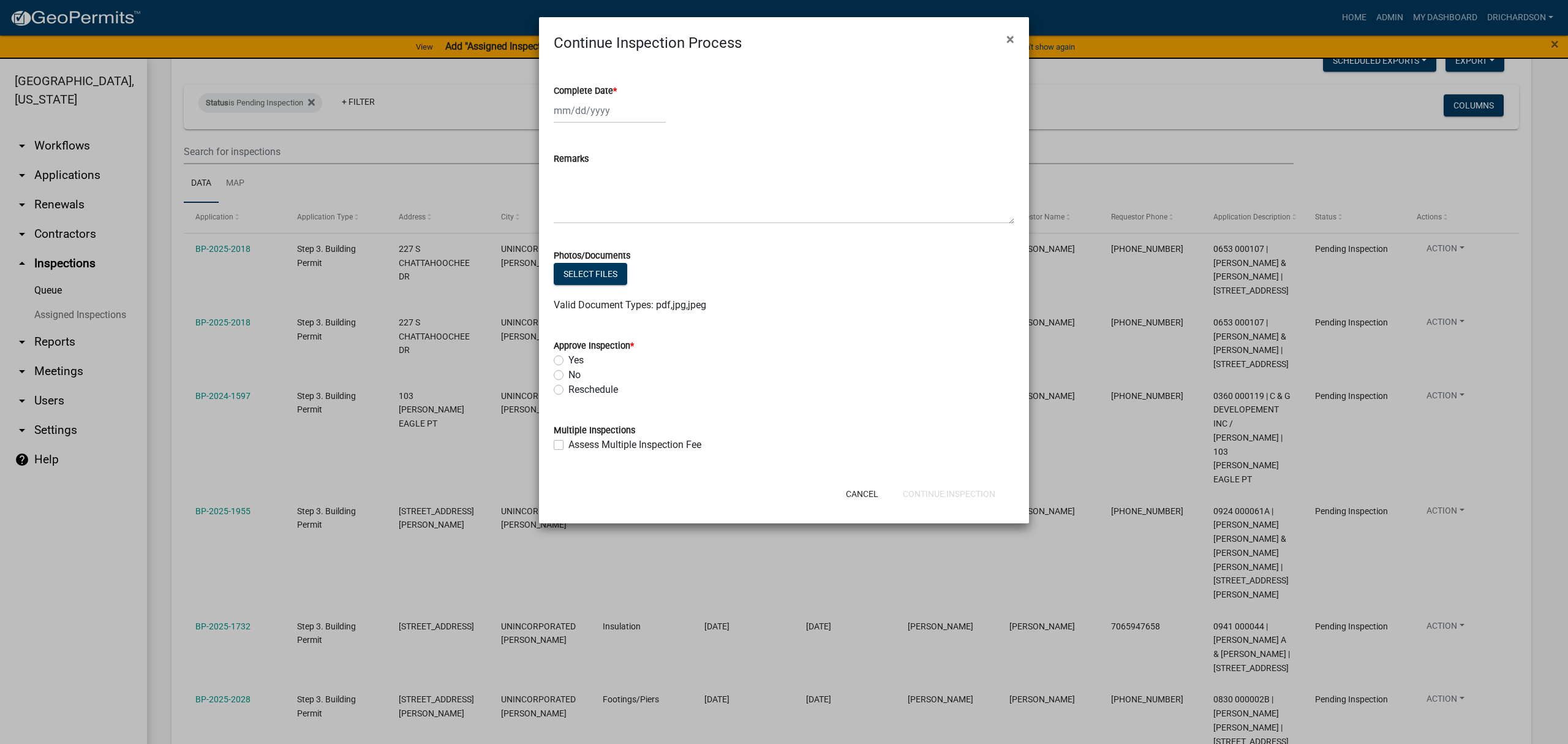
select select "8"
select select "2025"
click at [596, 115] on div "[PERSON_NAME] Feb Mar Apr [PERSON_NAME][DATE] Oct Nov [DATE] 1526 1527 1528 152…" at bounding box center [610, 111] width 112 height 25
click at [620, 210] on div "14" at bounding box center [625, 215] width 20 height 20
type input "[DATE]"
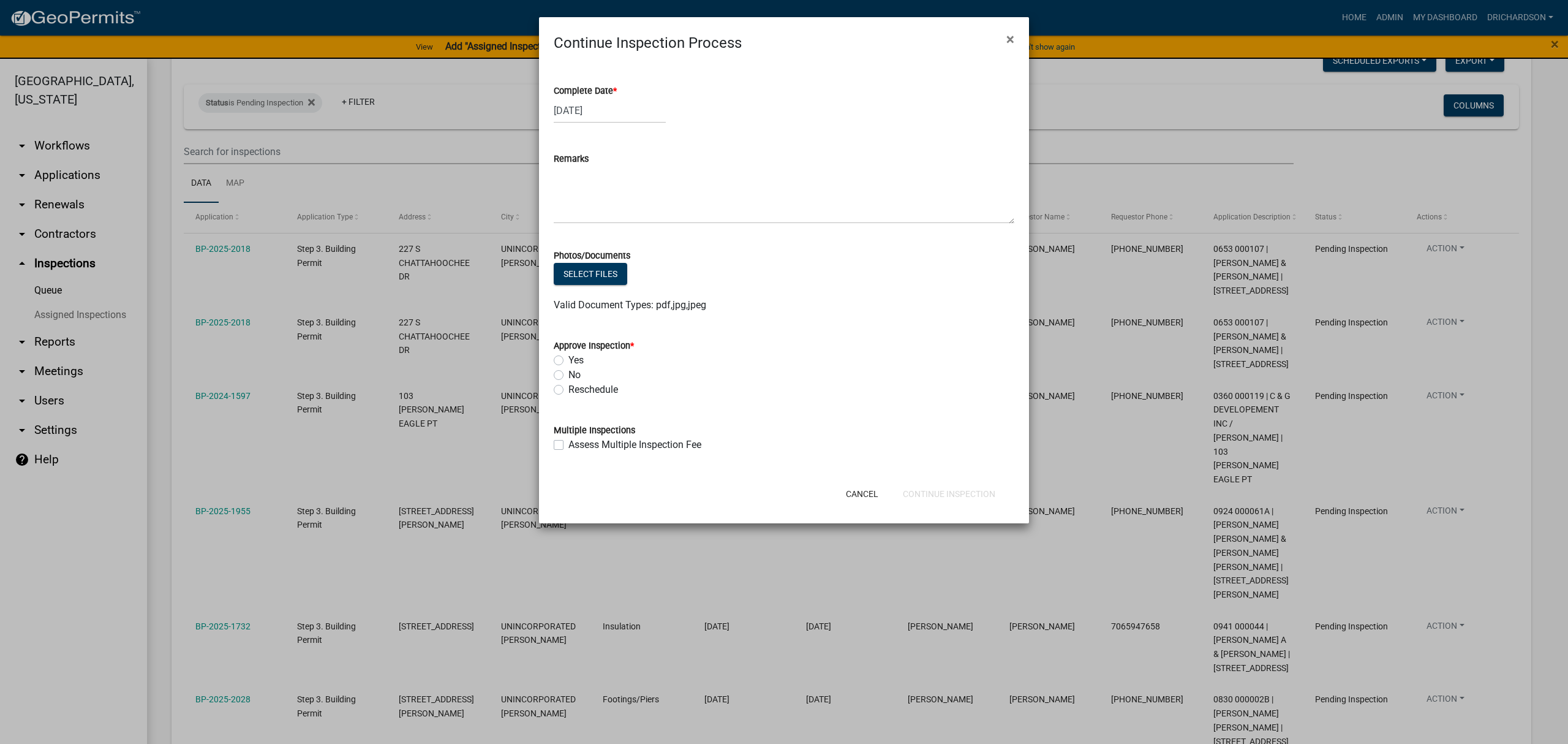
click at [569, 357] on label "Yes" at bounding box center [576, 360] width 15 height 15
click at [569, 357] on input "Yes" at bounding box center [572, 357] width 8 height 8
radio input "true"
click at [967, 488] on button "Continue Inspection" at bounding box center [950, 494] width 112 height 22
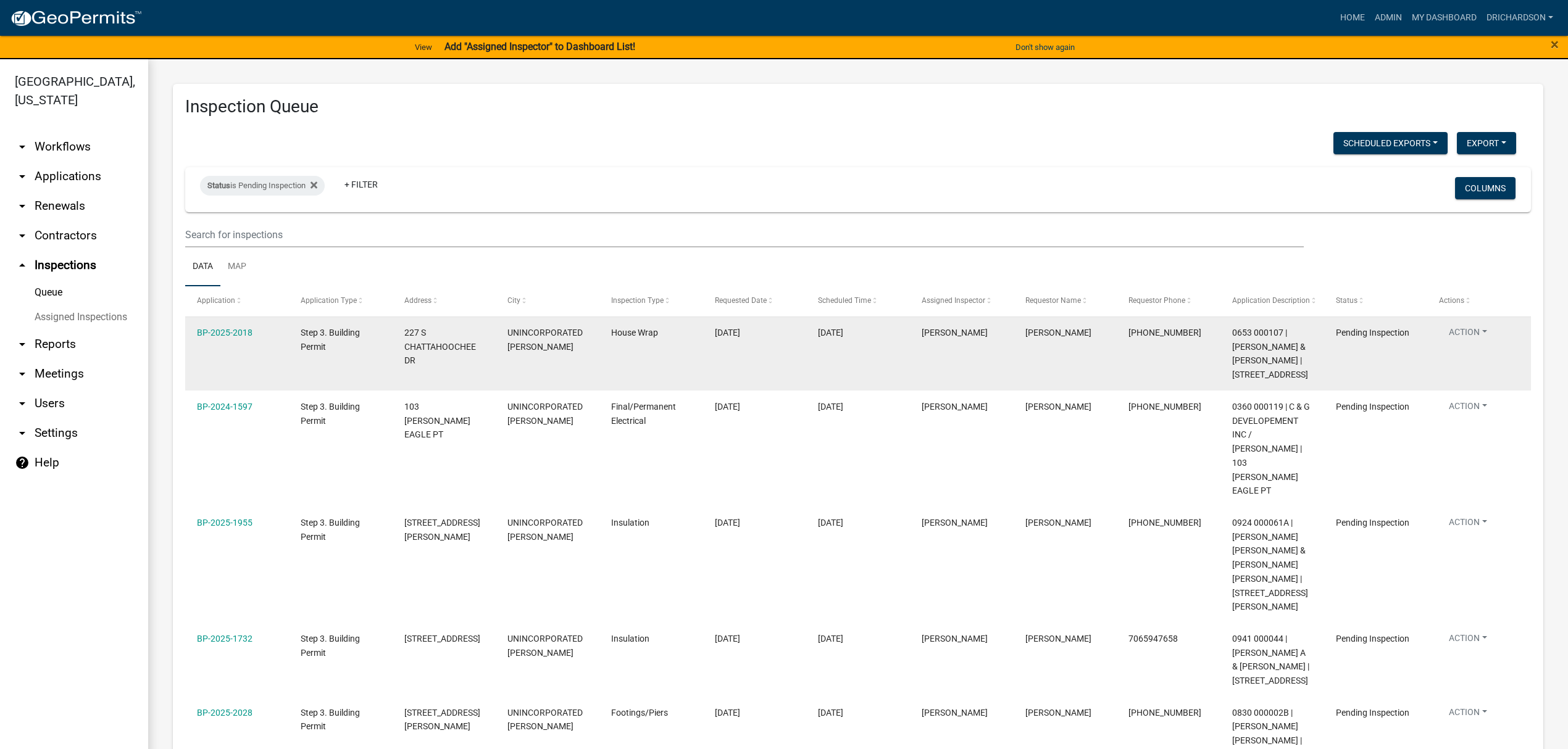
click at [1487, 328] on button "Action" at bounding box center [1467, 335] width 58 height 18
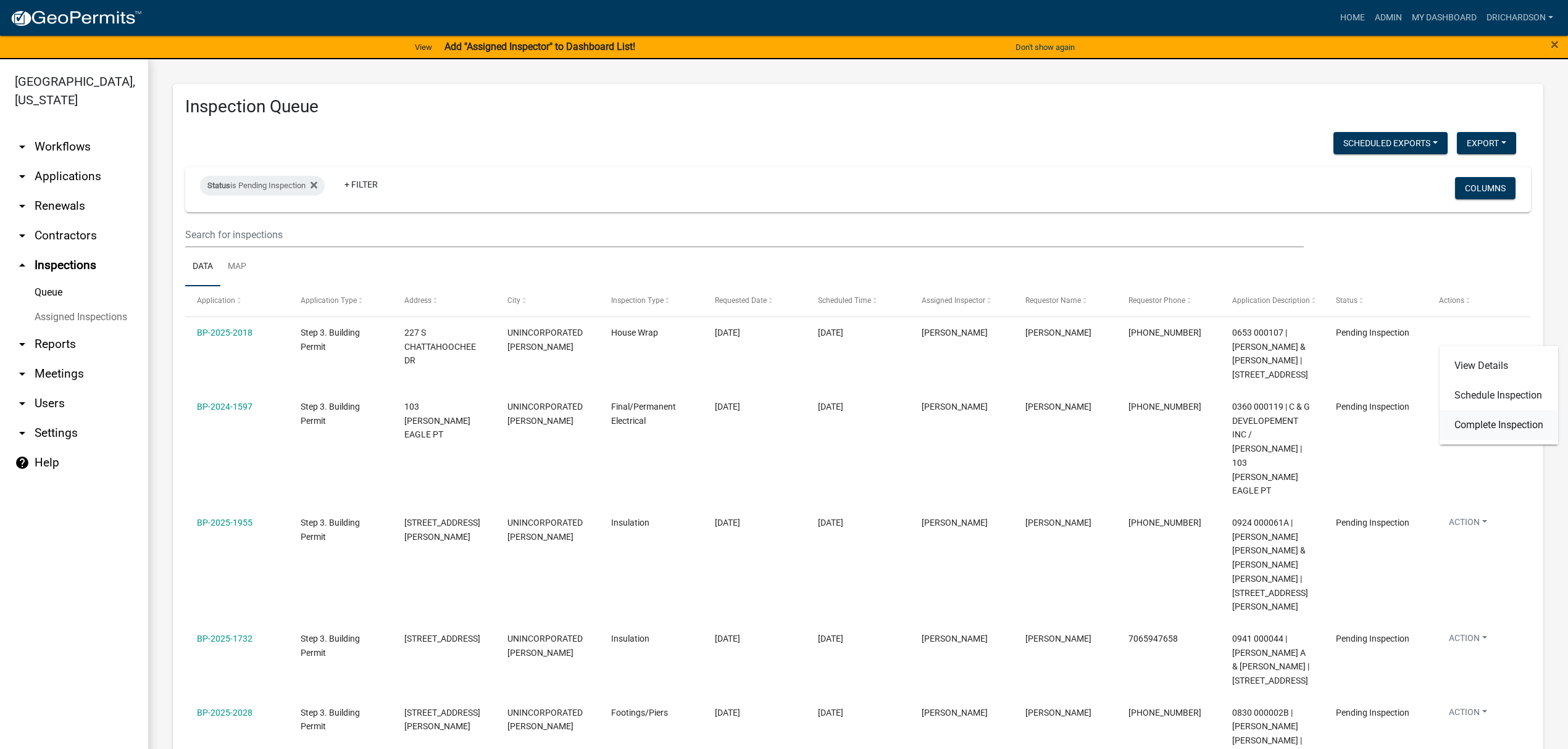
click at [1506, 423] on link "Complete Inspection" at bounding box center [1499, 425] width 119 height 29
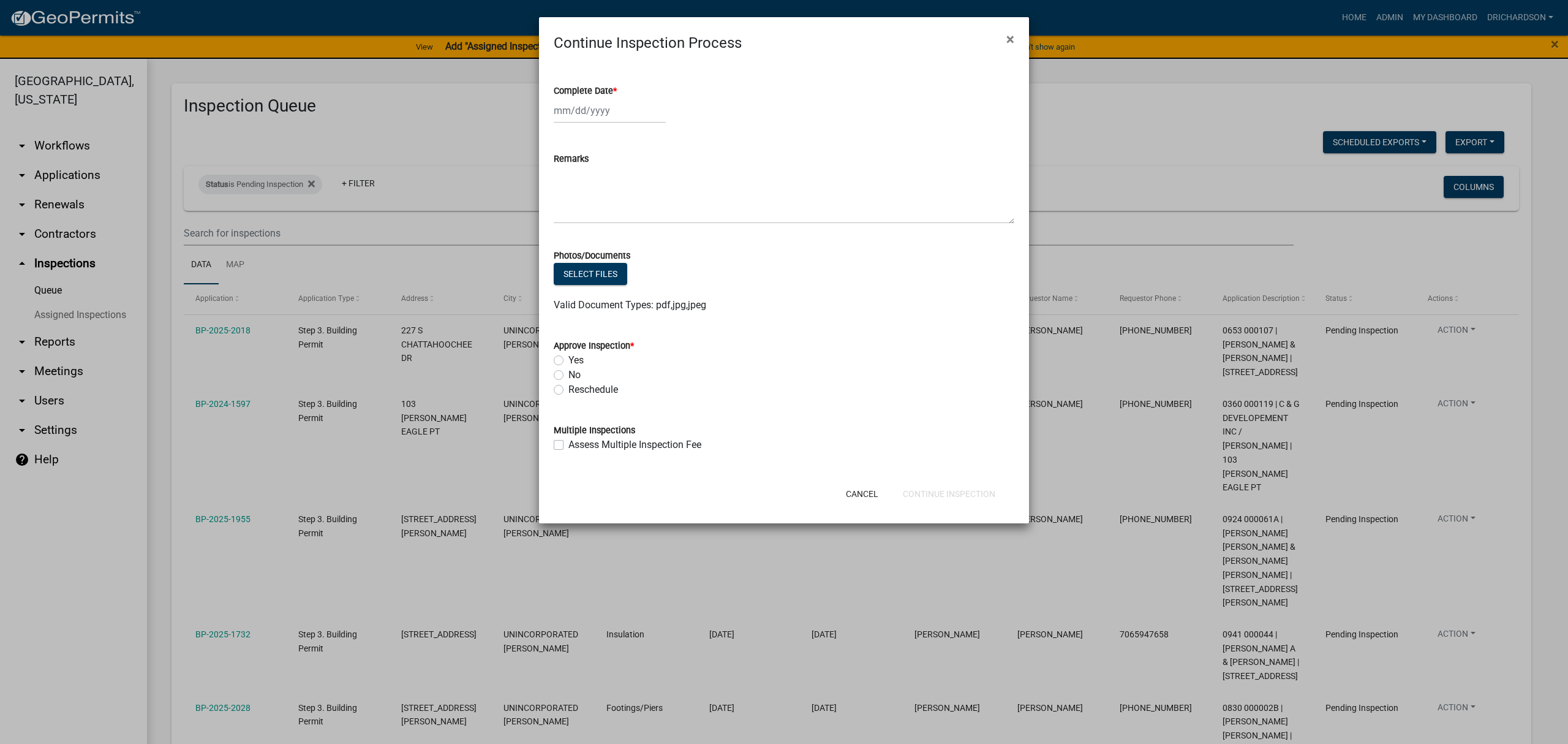
click at [606, 116] on div at bounding box center [610, 111] width 112 height 25
select select "8"
select select "2025"
click at [626, 216] on div "14" at bounding box center [625, 215] width 20 height 20
type input "[DATE]"
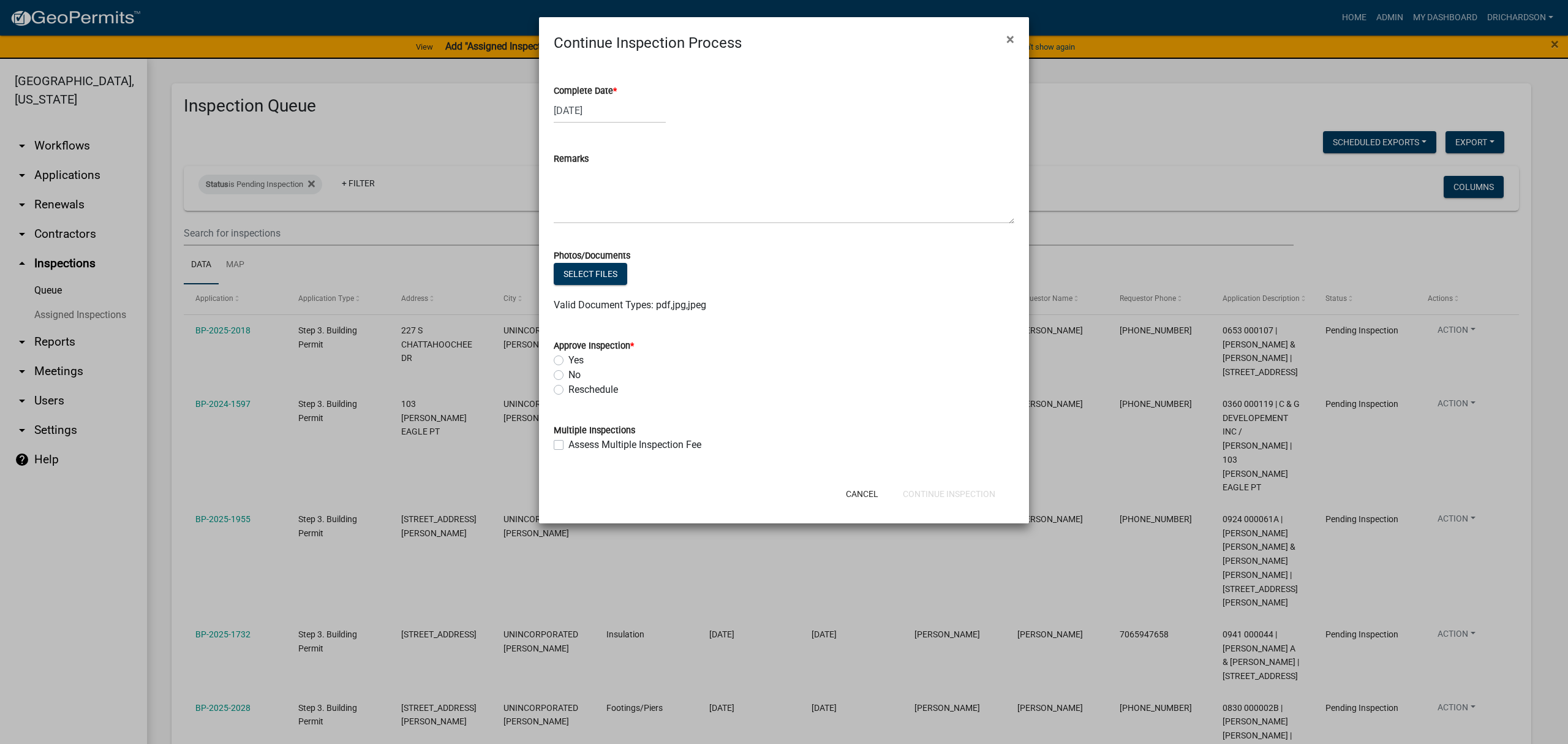
click at [569, 360] on label "Yes" at bounding box center [576, 360] width 15 height 15
click at [569, 360] on input "Yes" at bounding box center [572, 357] width 8 height 8
radio input "true"
click at [917, 496] on button "Continue Inspection" at bounding box center [950, 494] width 112 height 22
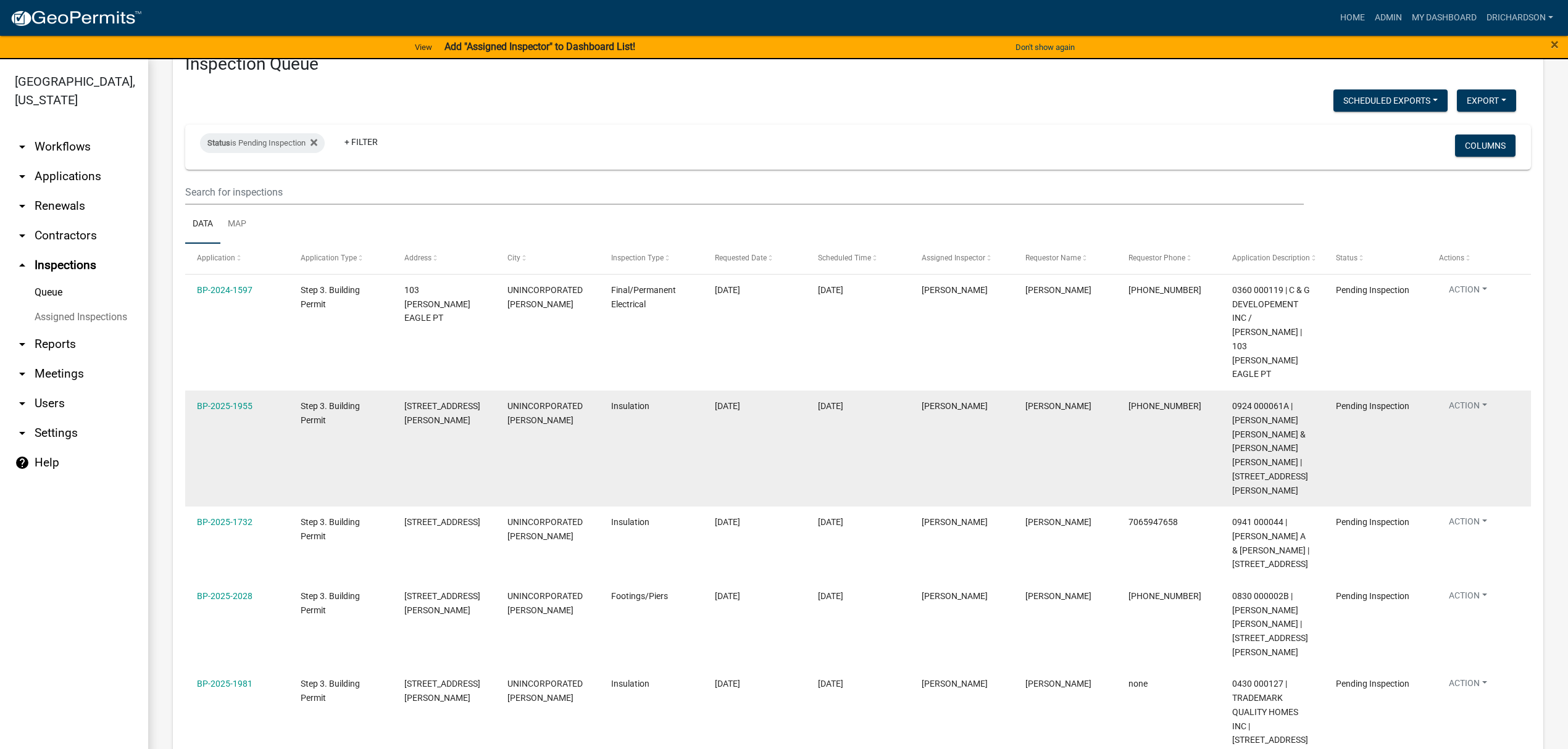
scroll to position [77, 0]
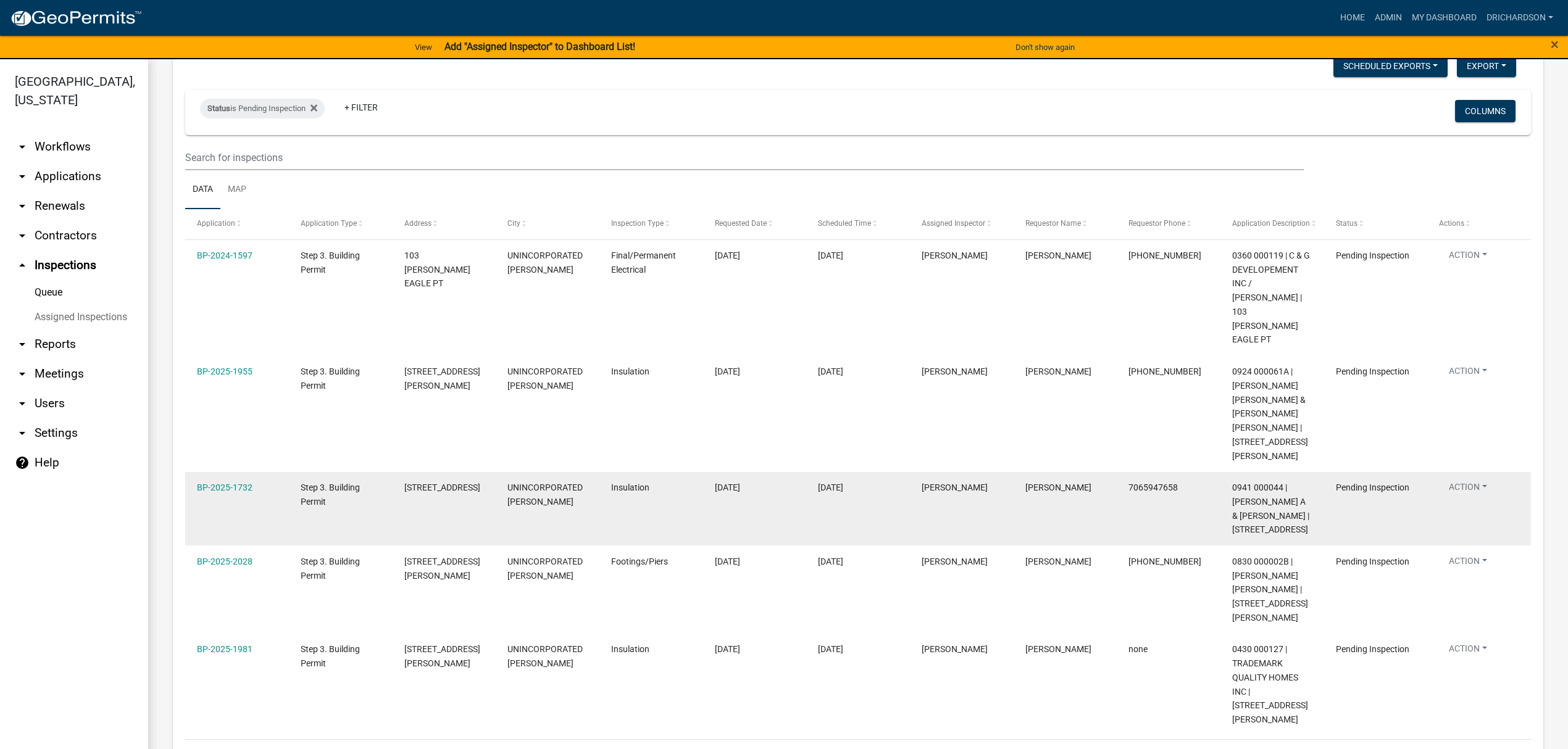
click at [1477, 472] on datatable-body-cell "Action View Details Schedule Inspection Complete Inspection" at bounding box center [1478, 509] width 103 height 74
click at [1477, 267] on button "Action" at bounding box center [1467, 258] width 58 height 18
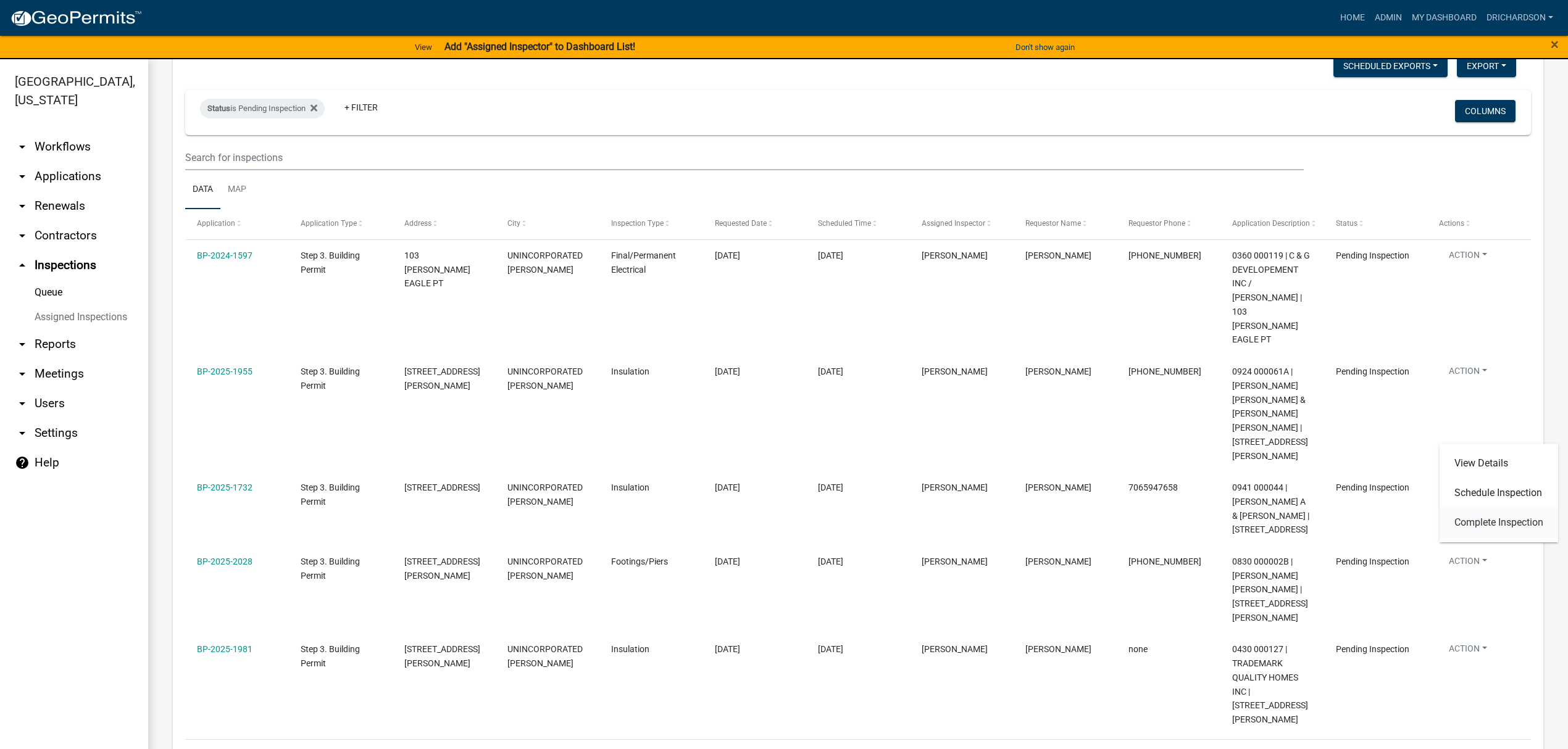
click at [1478, 519] on link "Complete Inspection" at bounding box center [1499, 522] width 119 height 29
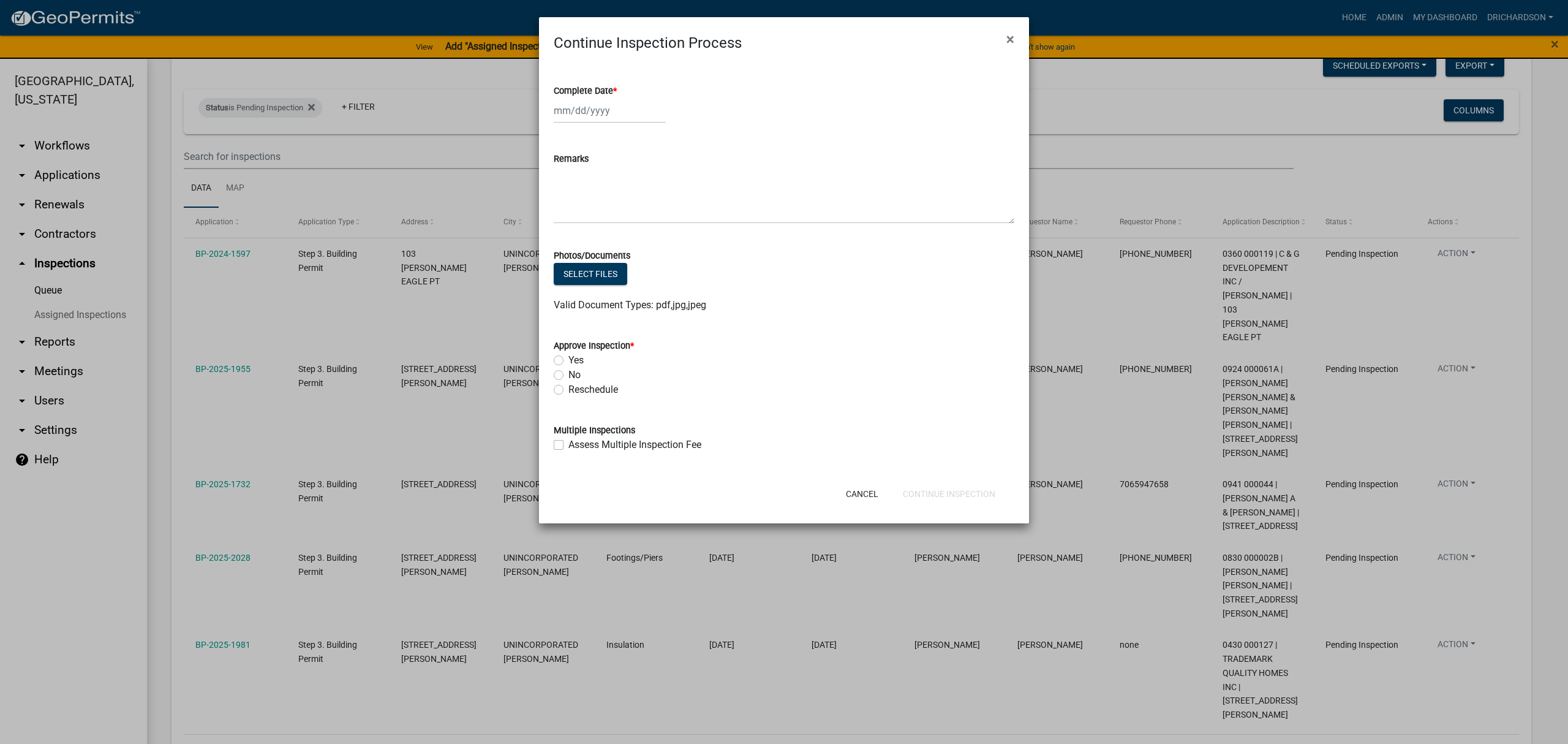
click at [587, 120] on div at bounding box center [610, 111] width 112 height 25
select select "8"
select select "2025"
click at [620, 210] on div "14" at bounding box center [625, 215] width 20 height 20
type input "[DATE]"
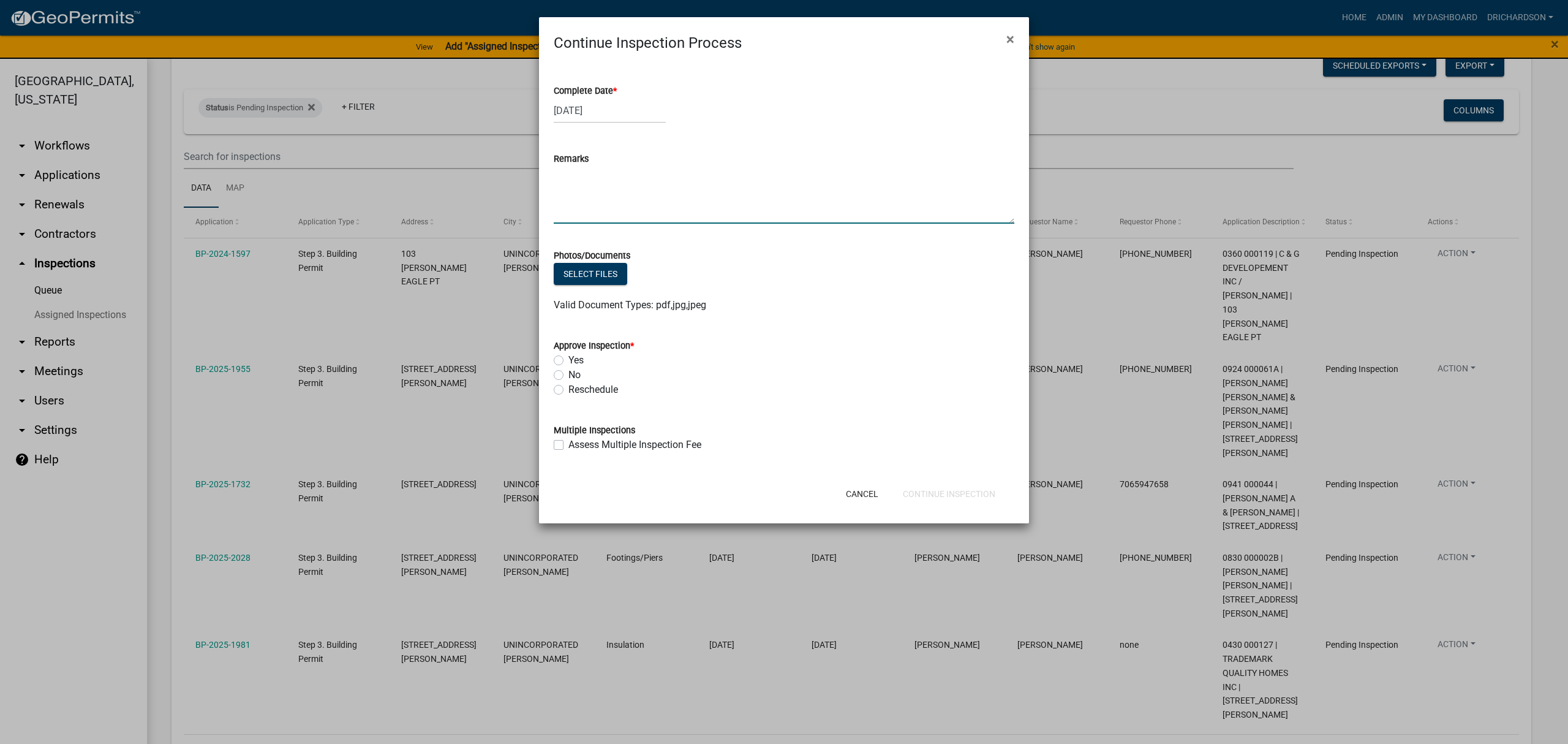
click at [591, 193] on textarea "Remarks" at bounding box center [784, 194] width 461 height 57
type textarea "N"
type textarea "Currently missing insulation in exterior wall."
click at [569, 378] on label "No" at bounding box center [575, 375] width 13 height 15
click at [569, 376] on input "No" at bounding box center [572, 371] width 8 height 8
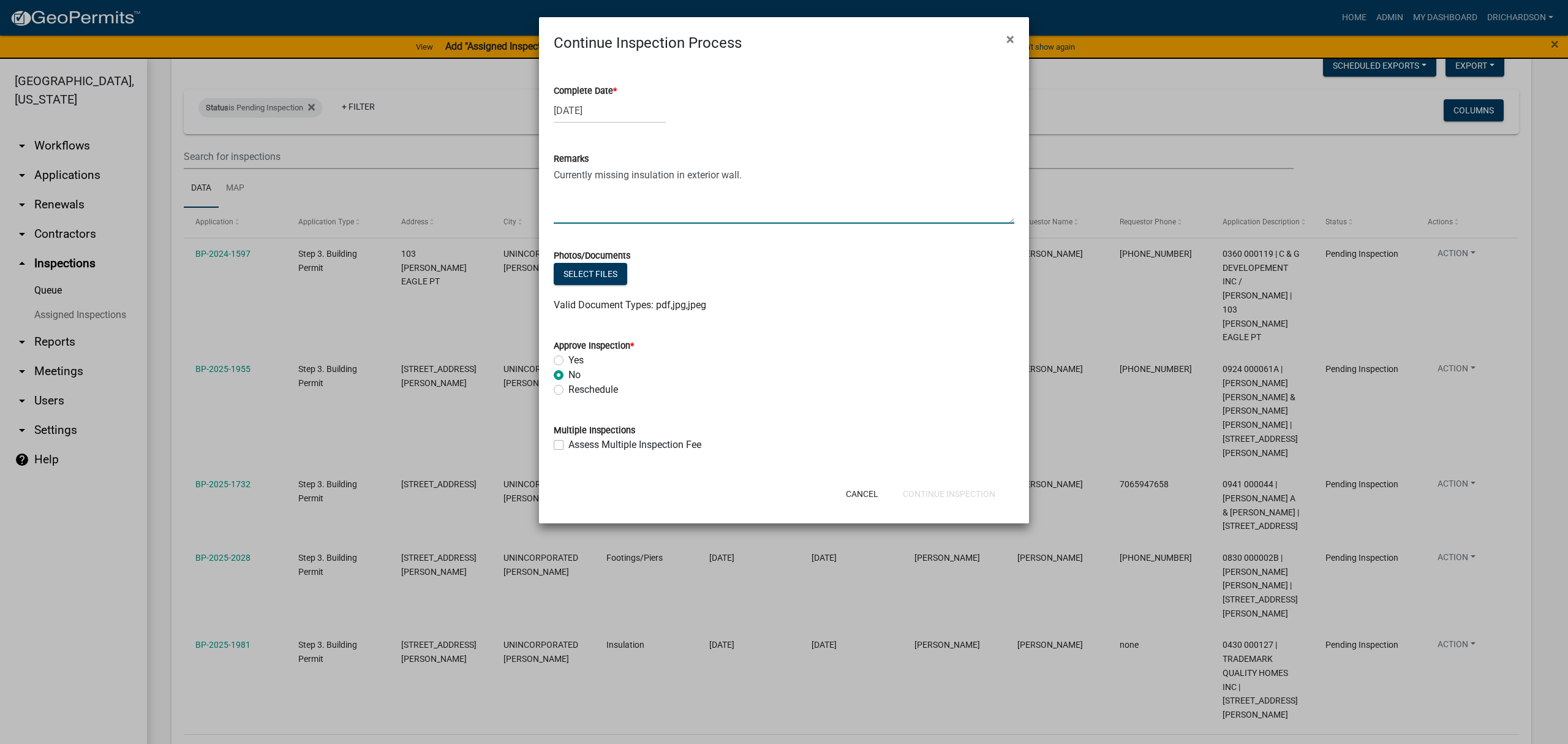
radio input "true"
click at [945, 498] on button "Continue Inspection" at bounding box center [950, 494] width 112 height 22
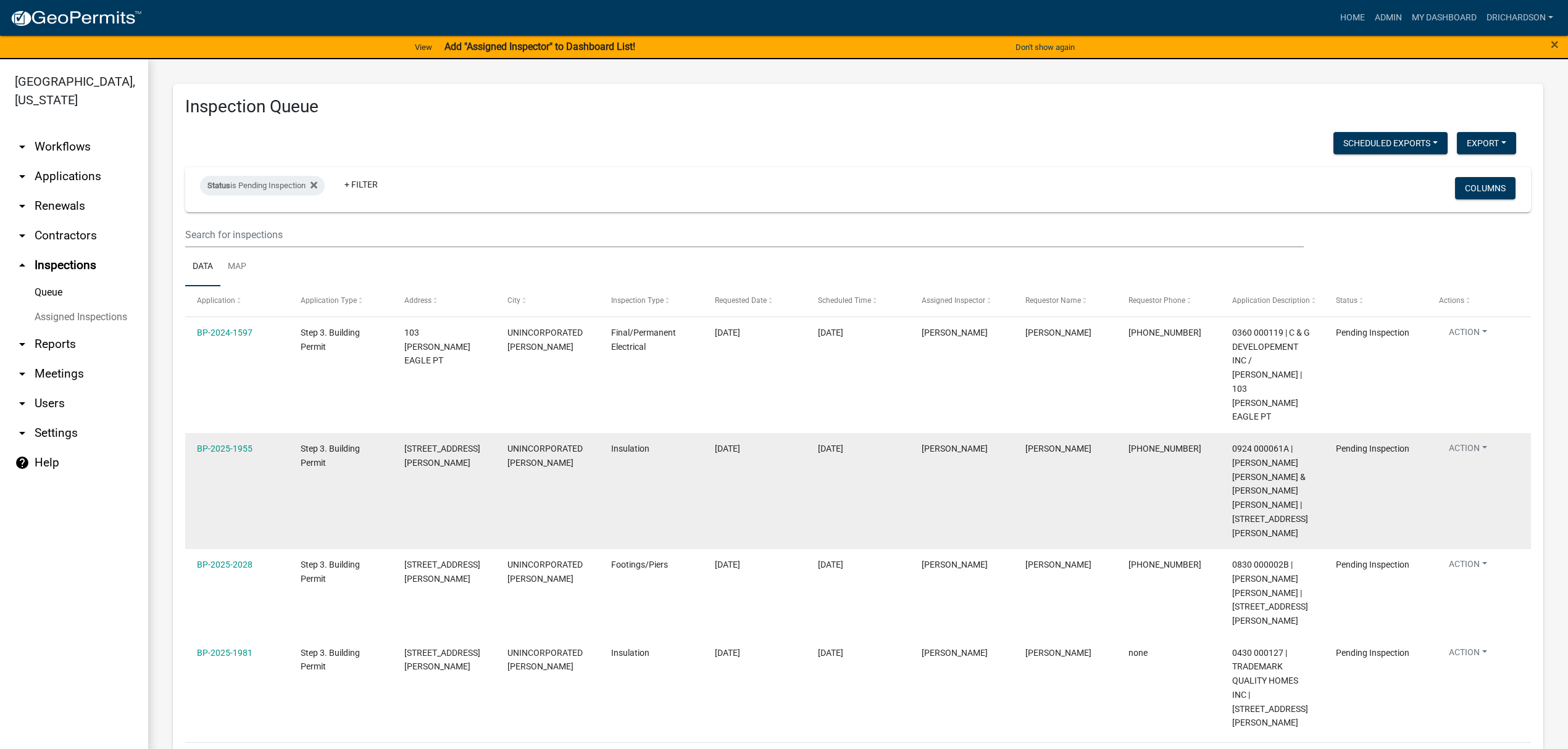
click at [1449, 442] on button "Action" at bounding box center [1467, 451] width 58 height 18
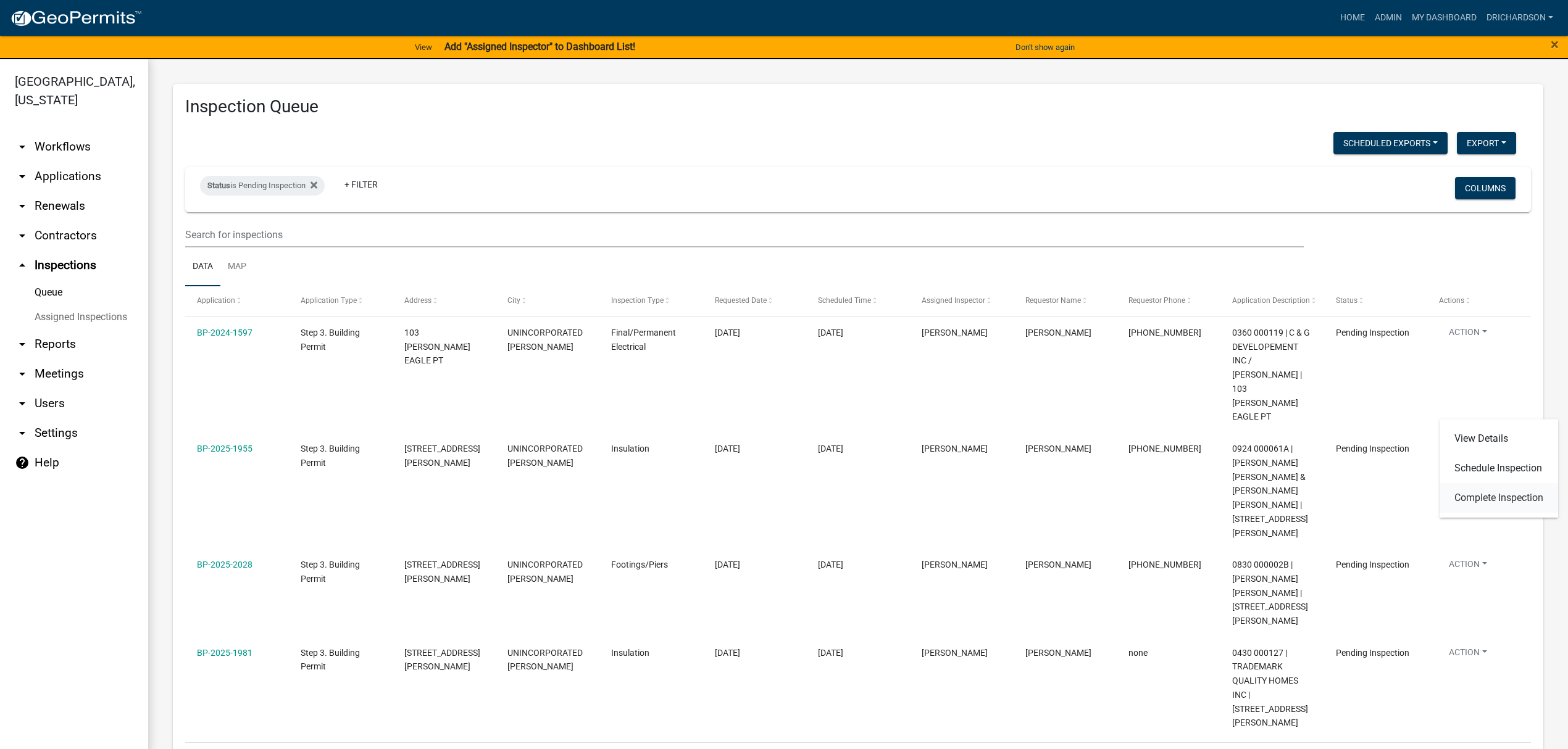
click at [1491, 497] on link "Complete Inspection" at bounding box center [1499, 498] width 119 height 29
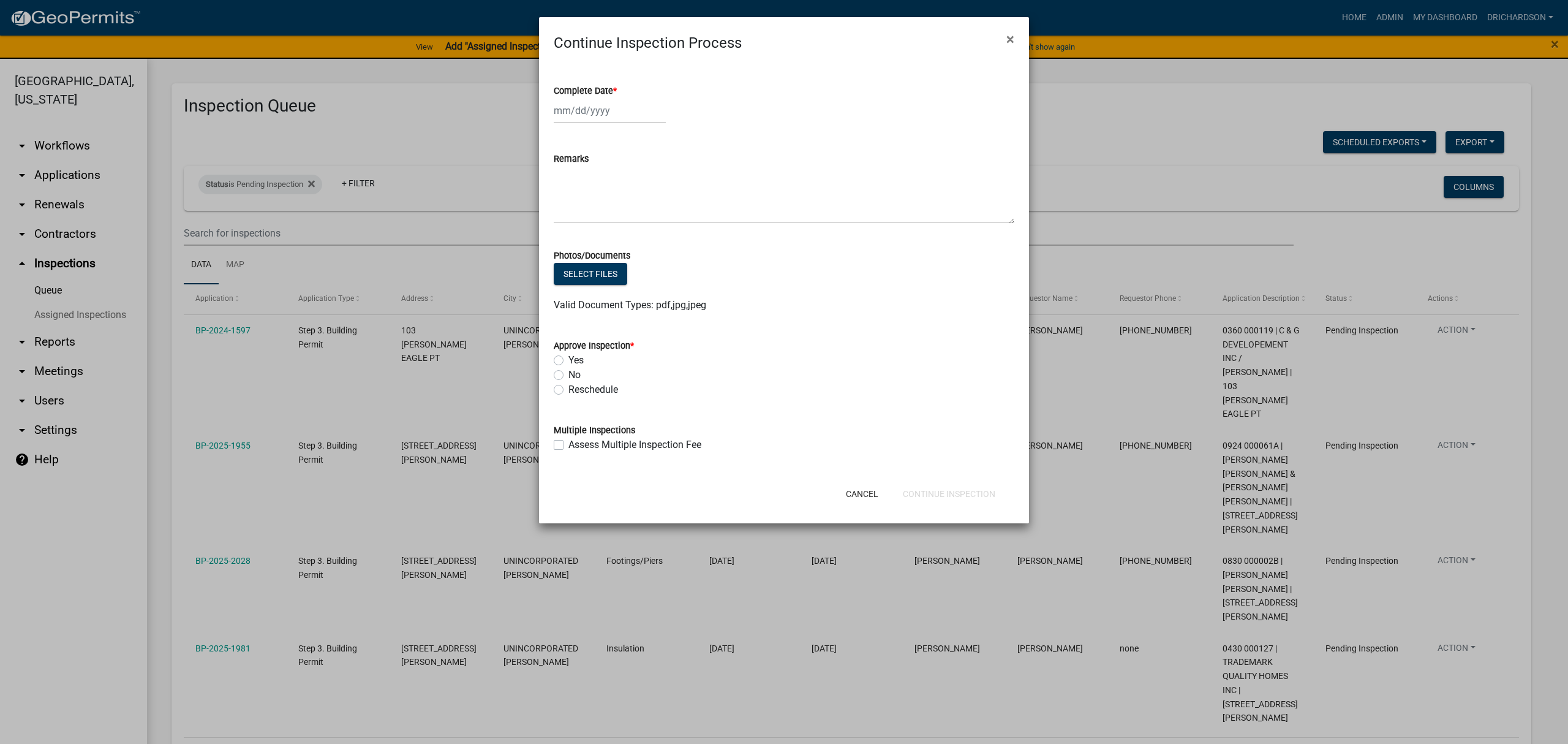
click at [573, 112] on div at bounding box center [610, 111] width 112 height 25
select select "8"
select select "2025"
click at [624, 214] on div "14" at bounding box center [625, 215] width 20 height 20
type input "[DATE]"
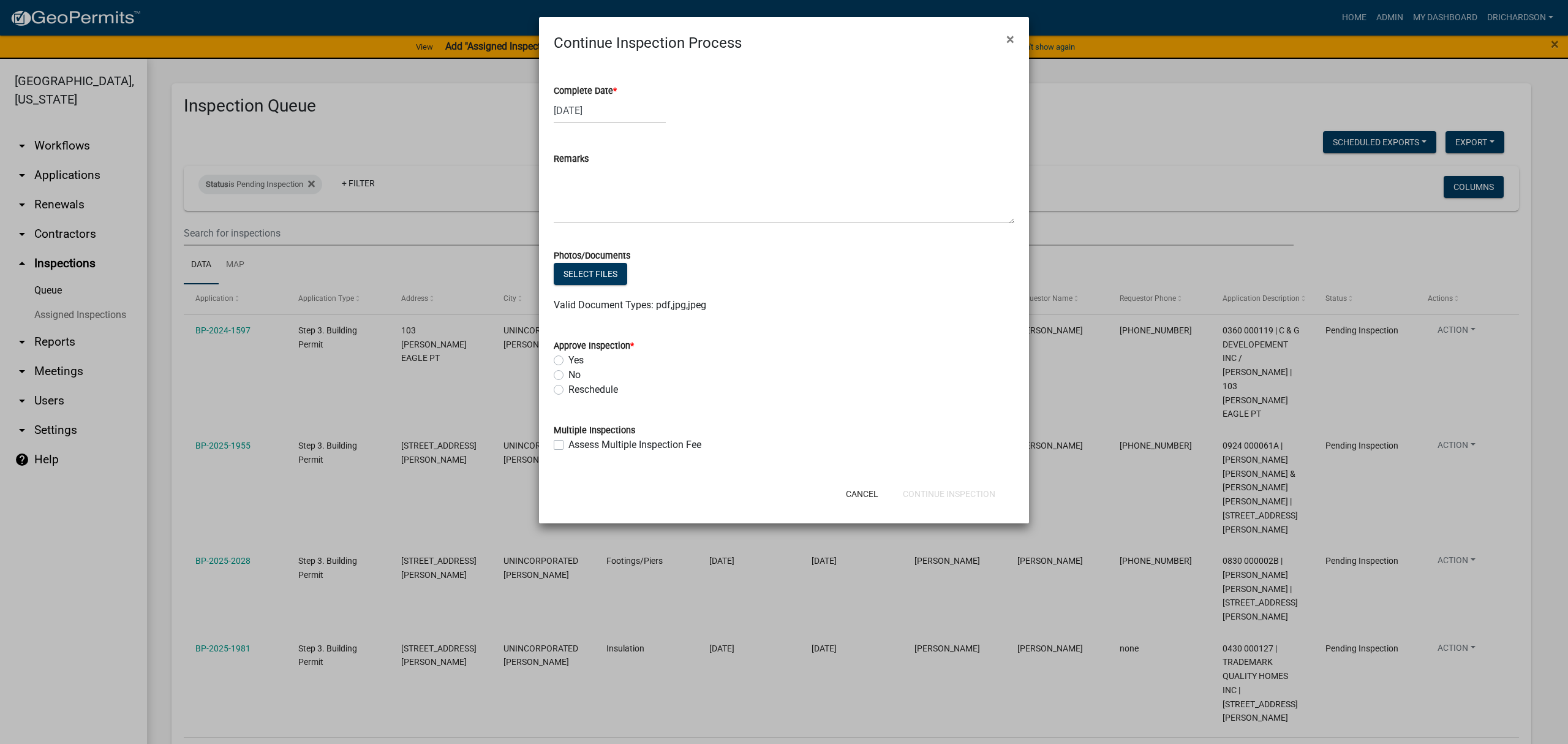
click at [569, 362] on label "Yes" at bounding box center [576, 360] width 15 height 15
click at [569, 361] on input "Yes" at bounding box center [572, 357] width 8 height 8
radio input "true"
click at [981, 494] on button "Continue Inspection" at bounding box center [950, 494] width 112 height 22
